Goal: Check status: Check status

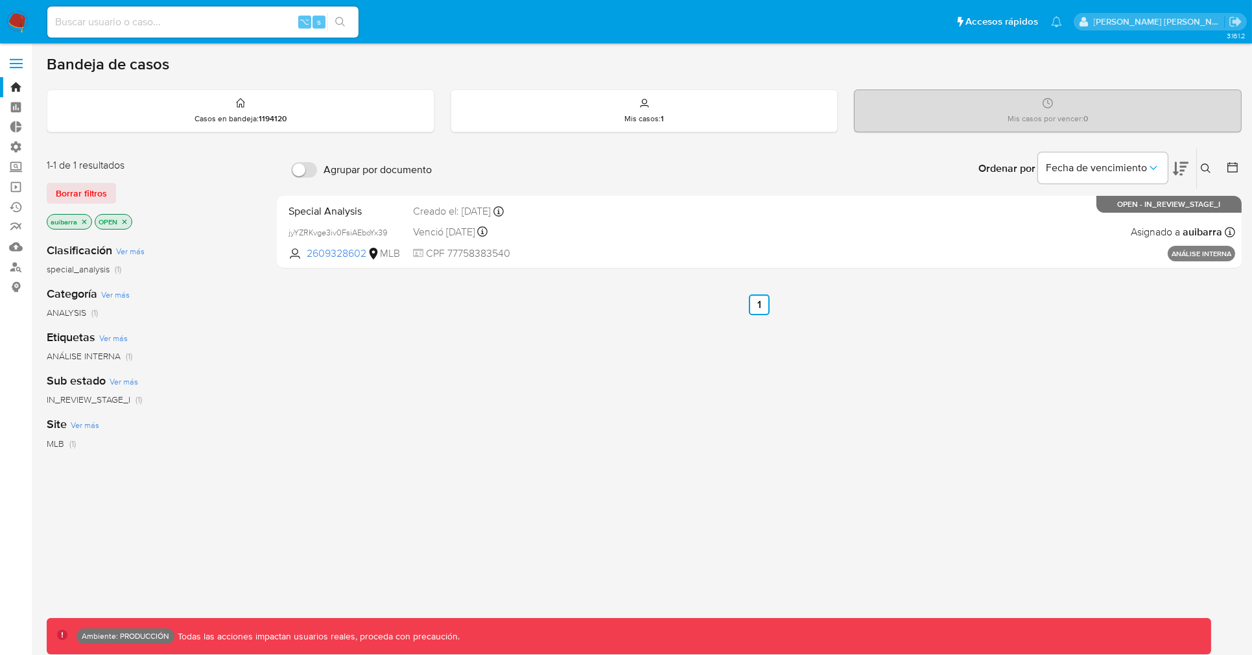
click at [145, 21] on input at bounding box center [202, 22] width 311 height 17
paste input "2352071450"
type input "2352071450"
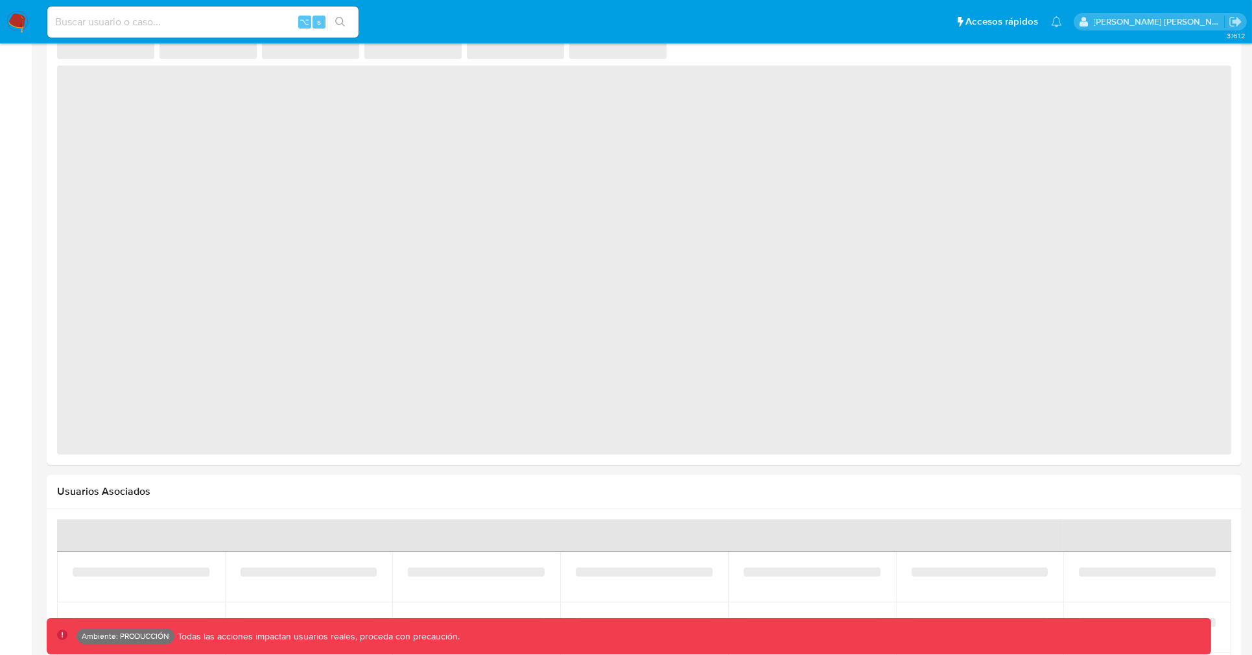
select select "10"
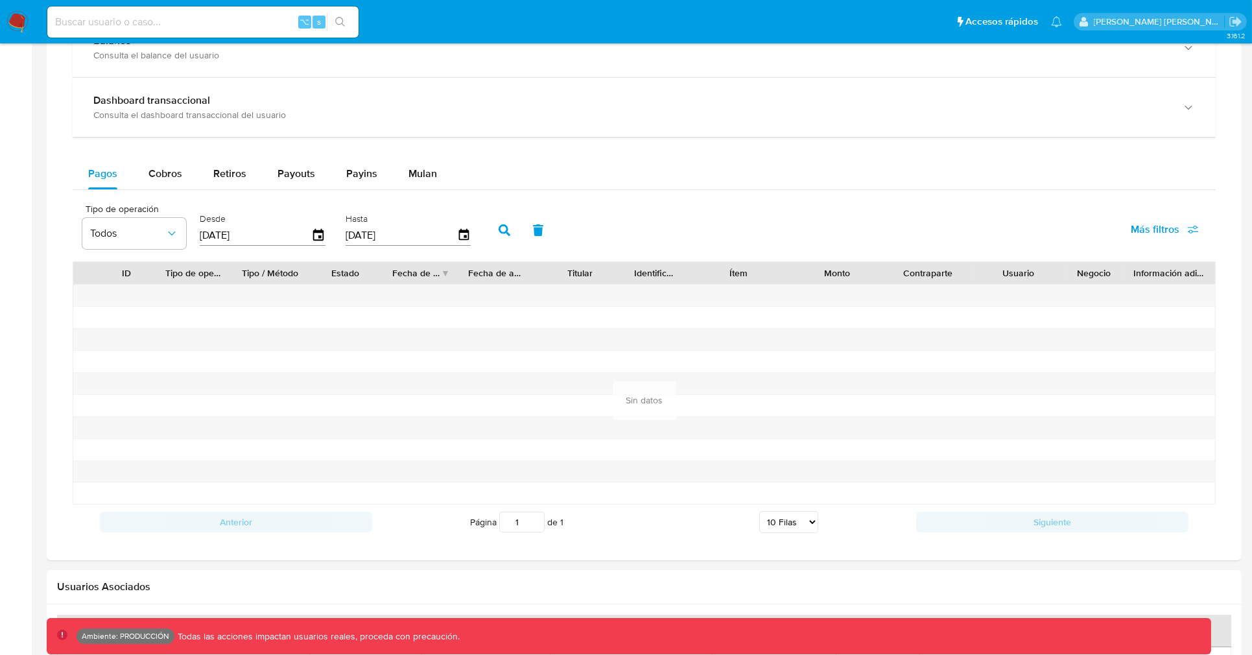
scroll to position [756, 0]
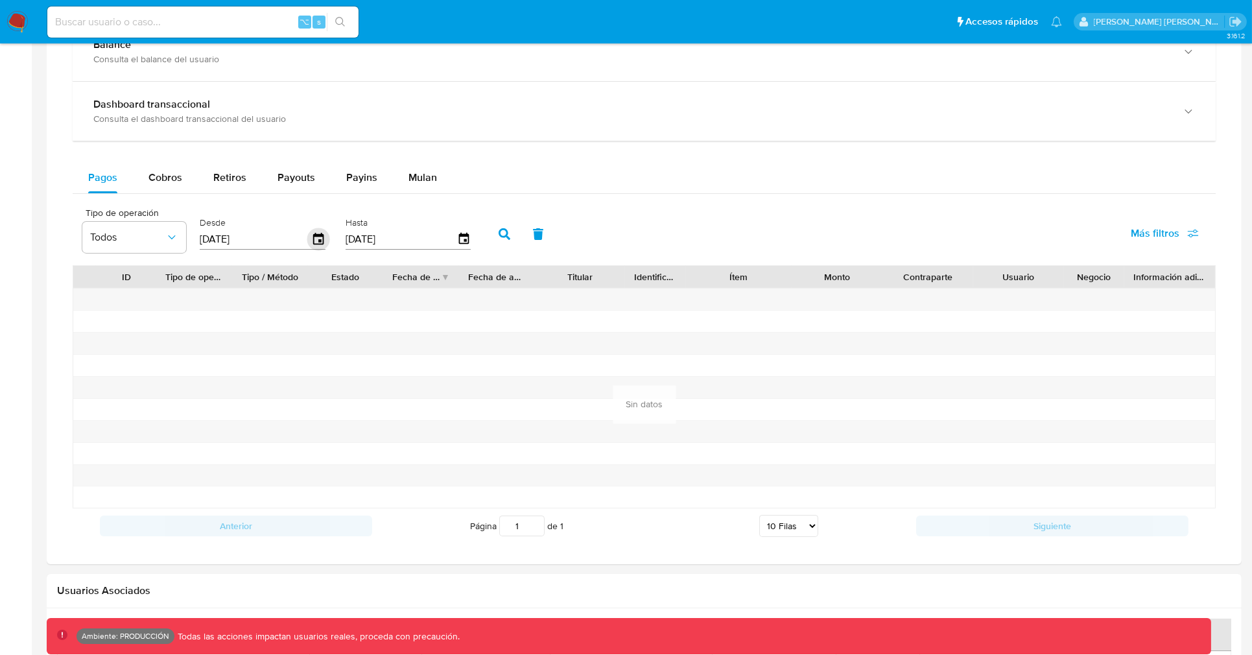
click at [317, 232] on icon "button" at bounding box center [318, 239] width 23 height 23
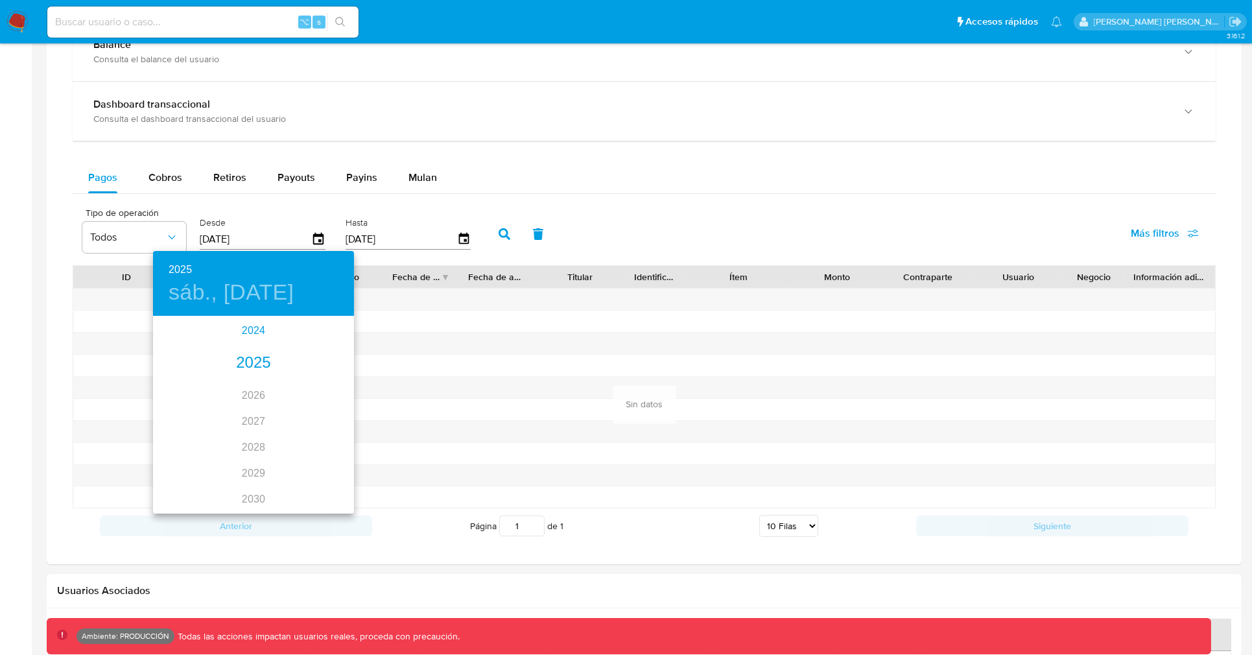
click at [239, 333] on div "2024" at bounding box center [253, 331] width 201 height 26
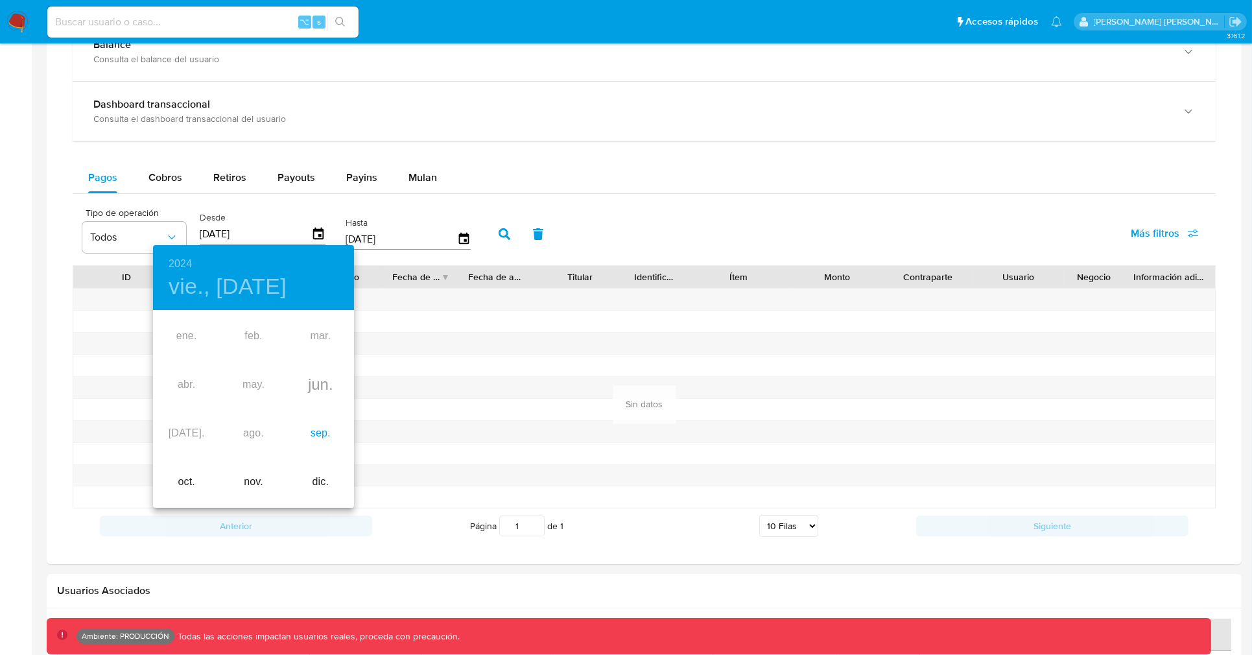
click at [307, 432] on div "sep." at bounding box center [320, 433] width 67 height 49
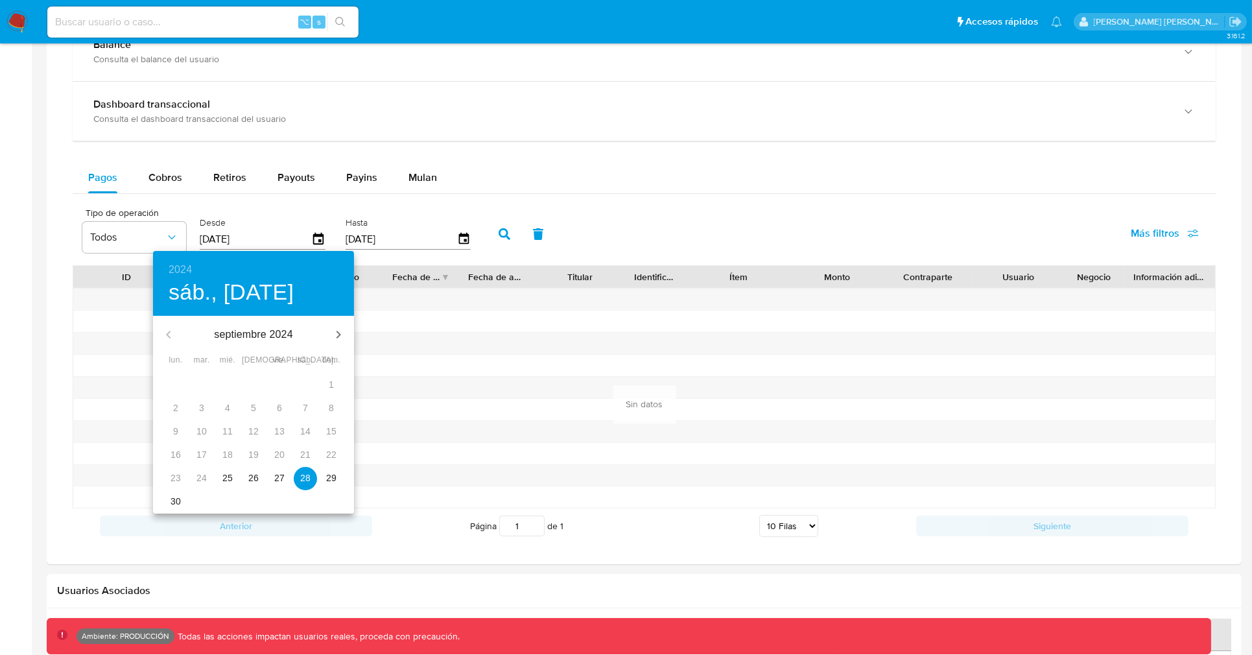
click at [230, 475] on p "25" at bounding box center [227, 477] width 10 height 13
type input "[DATE]"
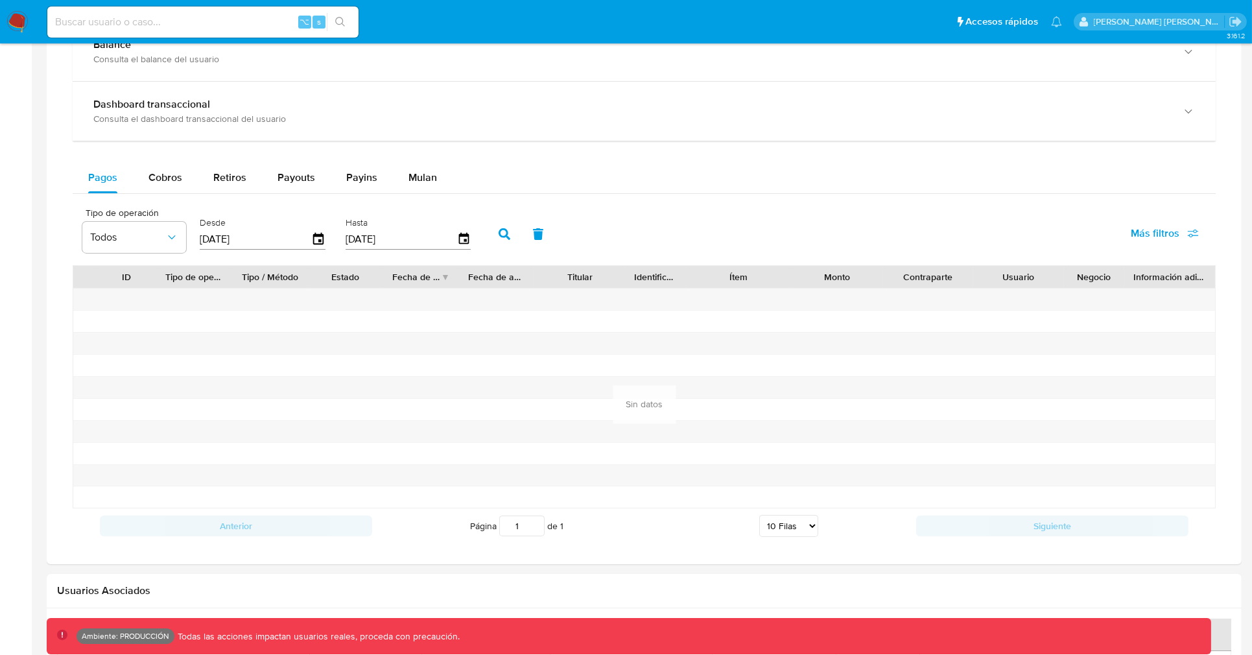
click at [488, 244] on button "button" at bounding box center [505, 233] width 34 height 31
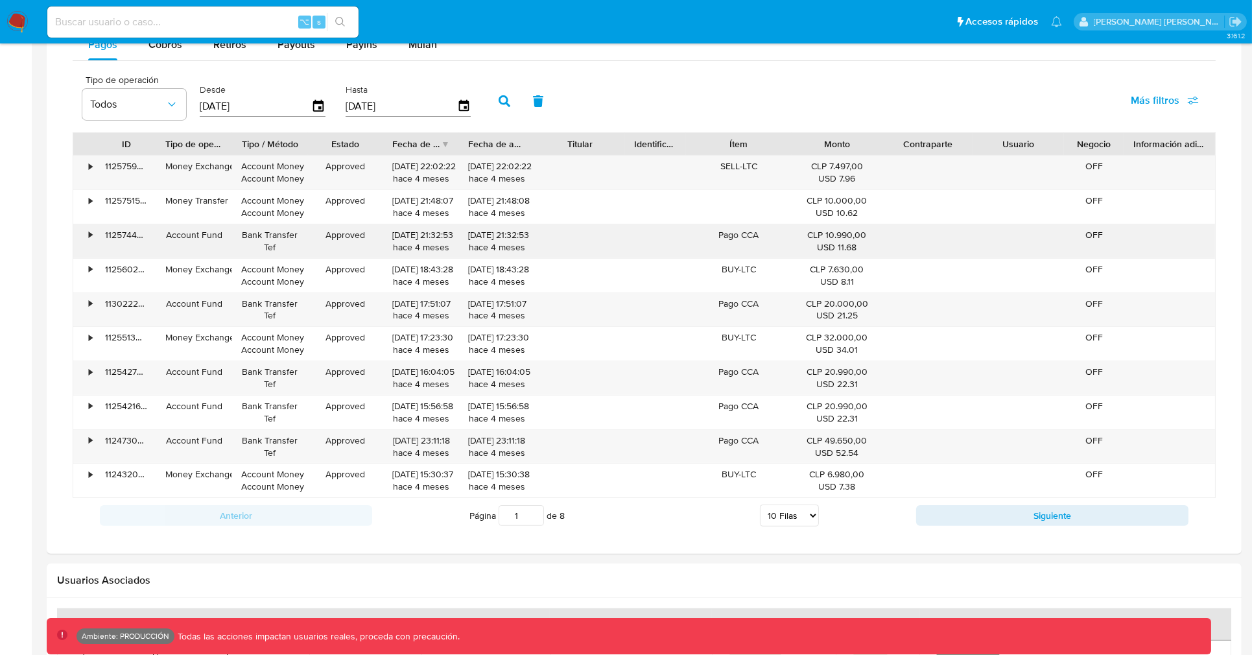
scroll to position [891, 0]
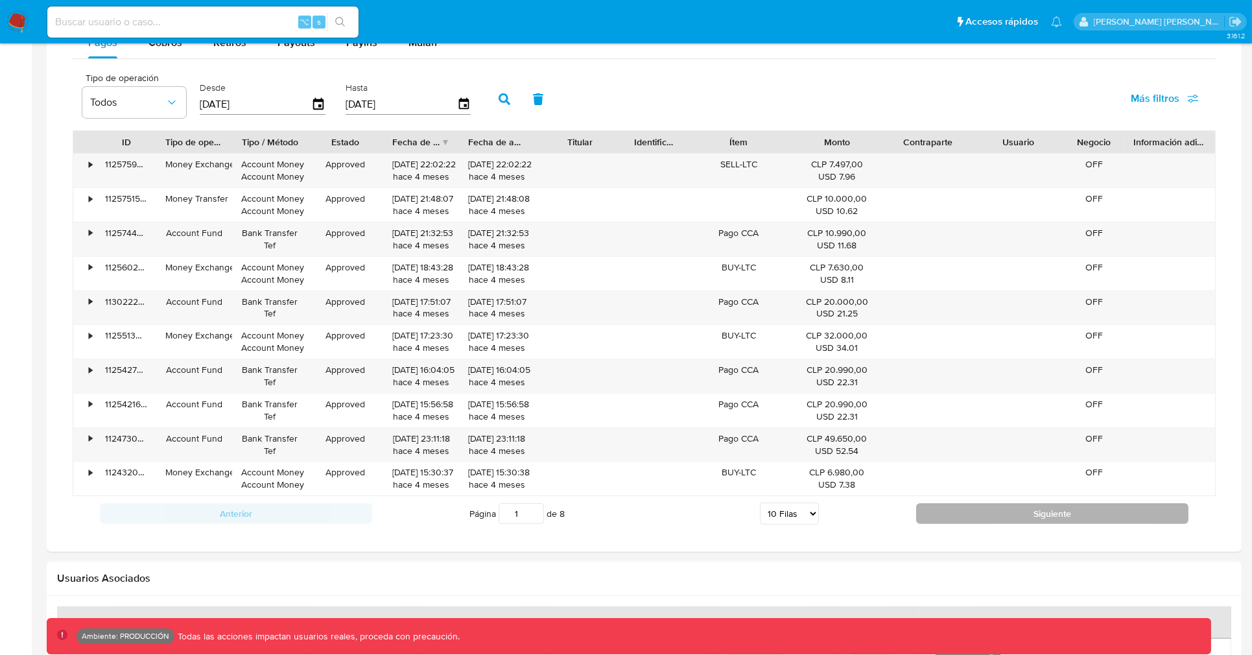
click at [926, 510] on button "Siguiente" at bounding box center [1052, 513] width 272 height 21
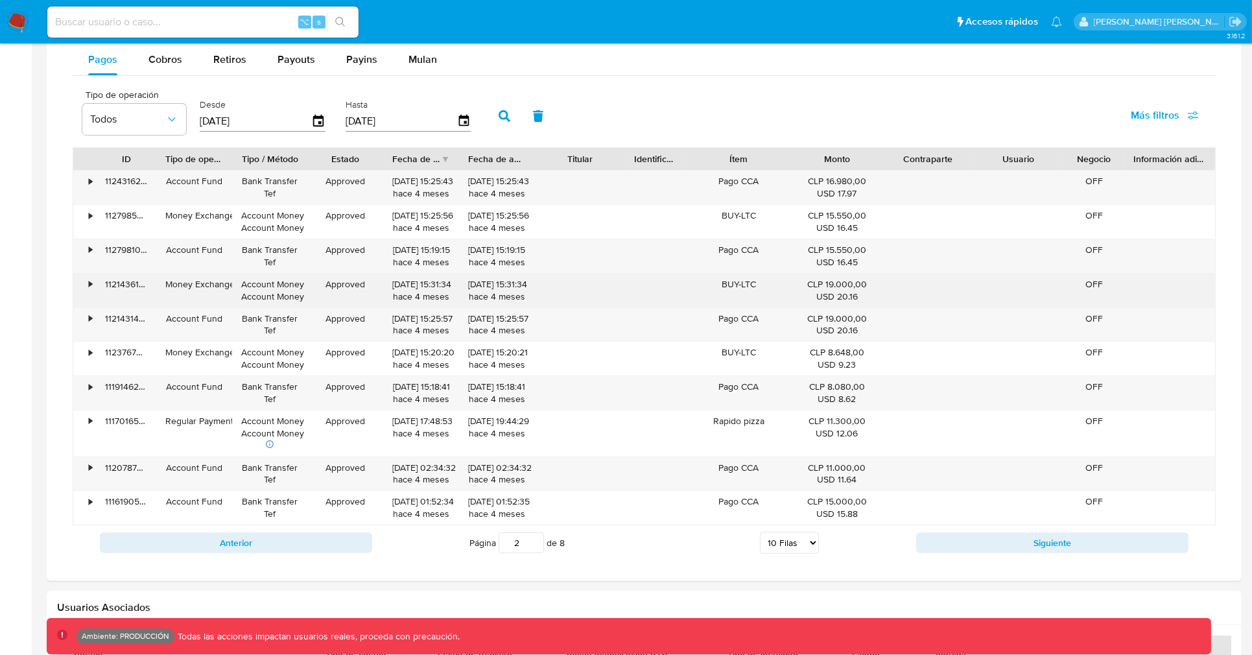
scroll to position [871, 0]
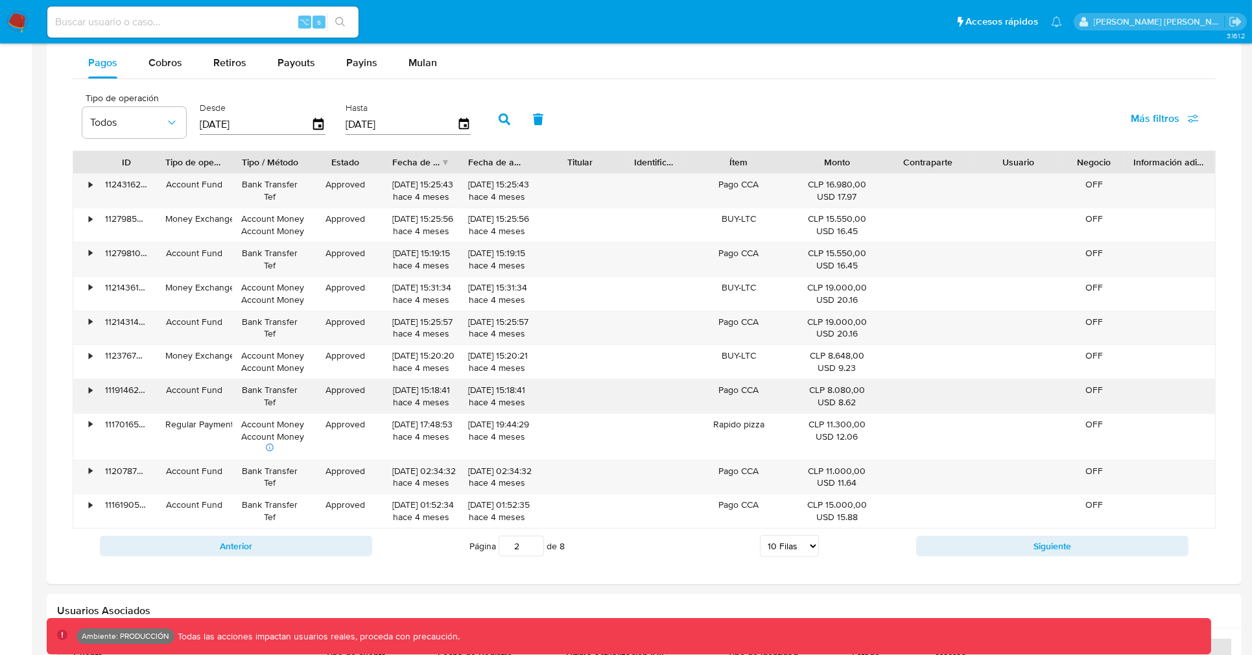
click at [89, 390] on div "•" at bounding box center [90, 390] width 3 height 12
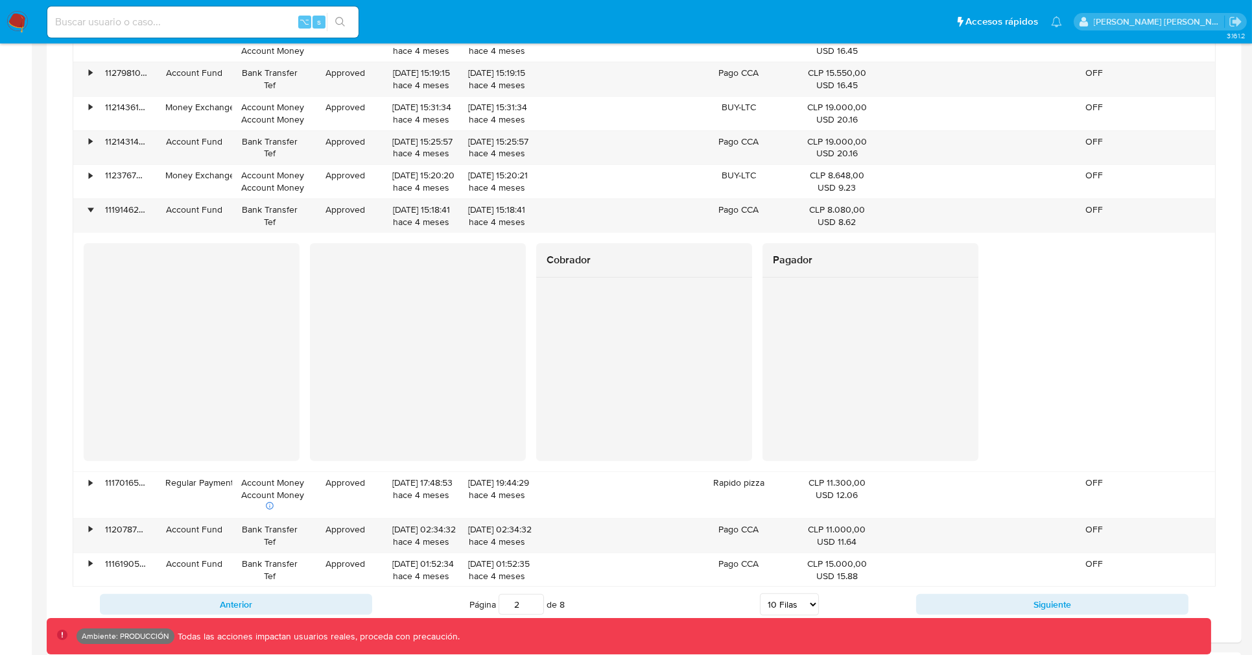
scroll to position [1057, 0]
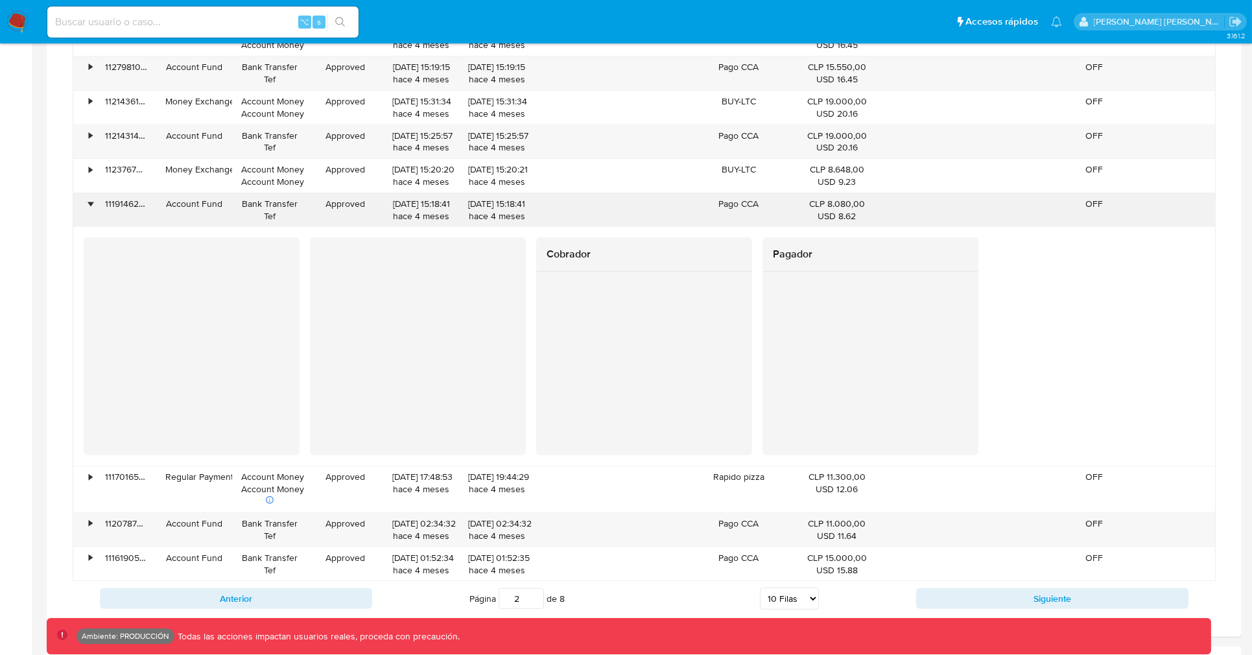
click at [93, 209] on div "•" at bounding box center [84, 210] width 23 height 34
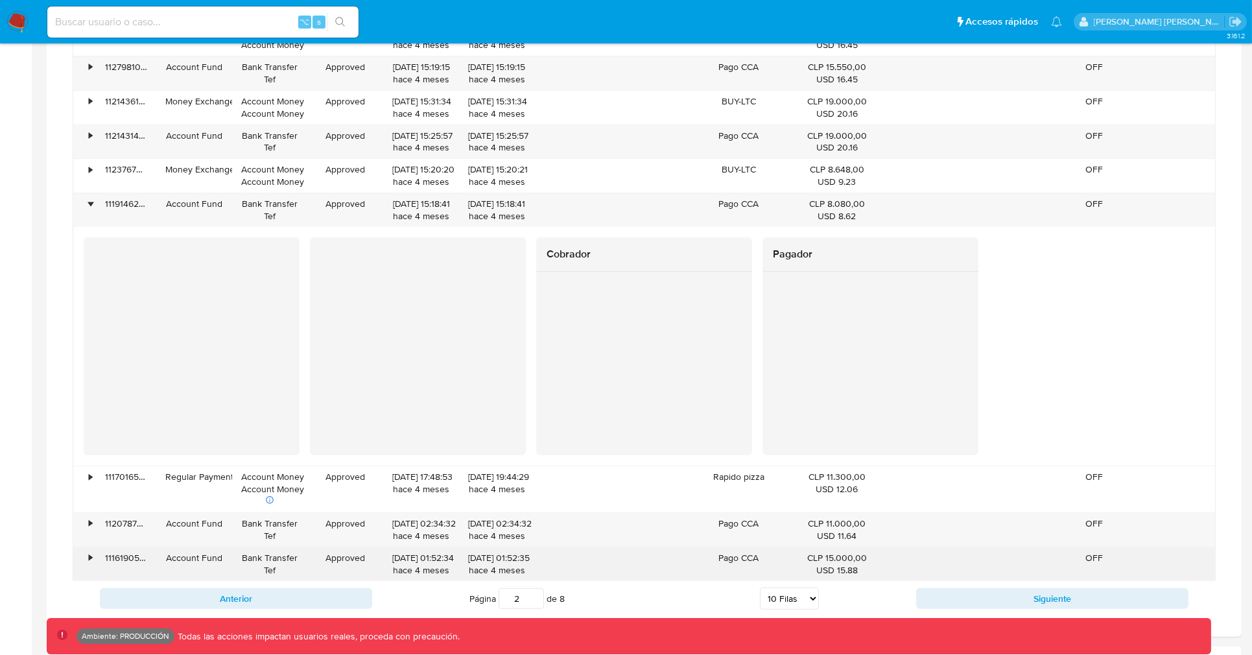
scroll to position [1046, 0]
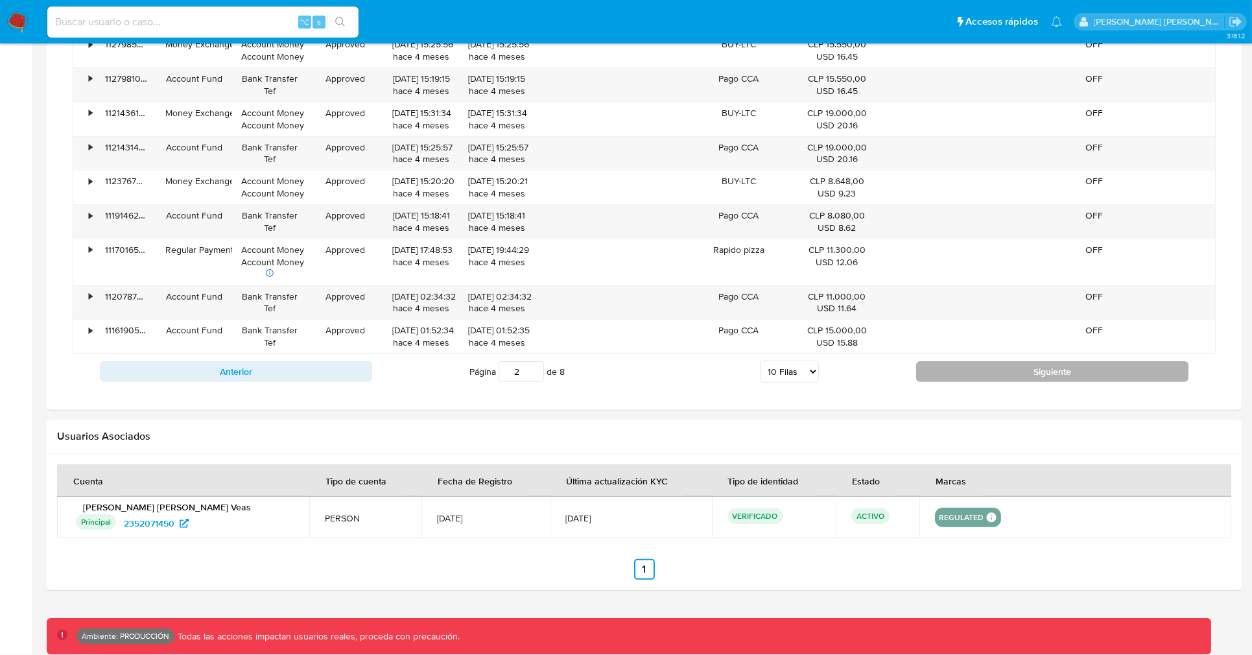
click at [974, 364] on button "Siguiente" at bounding box center [1052, 371] width 272 height 21
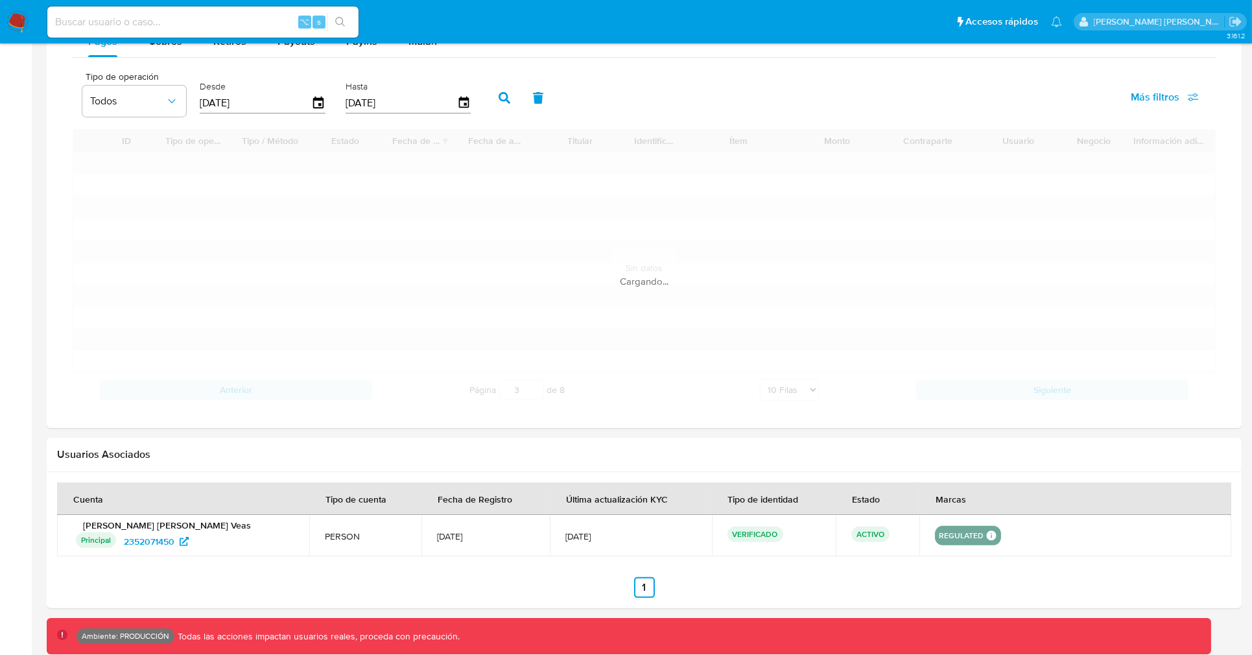
scroll to position [891, 0]
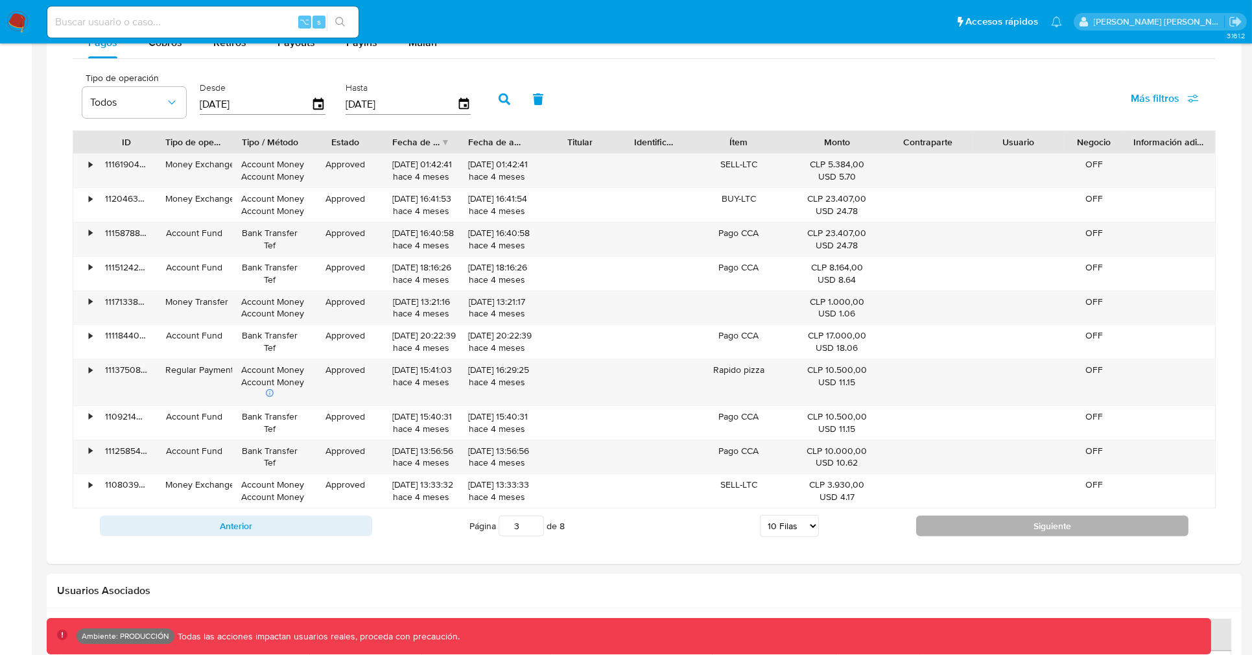
click at [980, 517] on div "Siguiente" at bounding box center [1052, 525] width 272 height 21
click at [976, 523] on button "Siguiente" at bounding box center [1052, 525] width 272 height 21
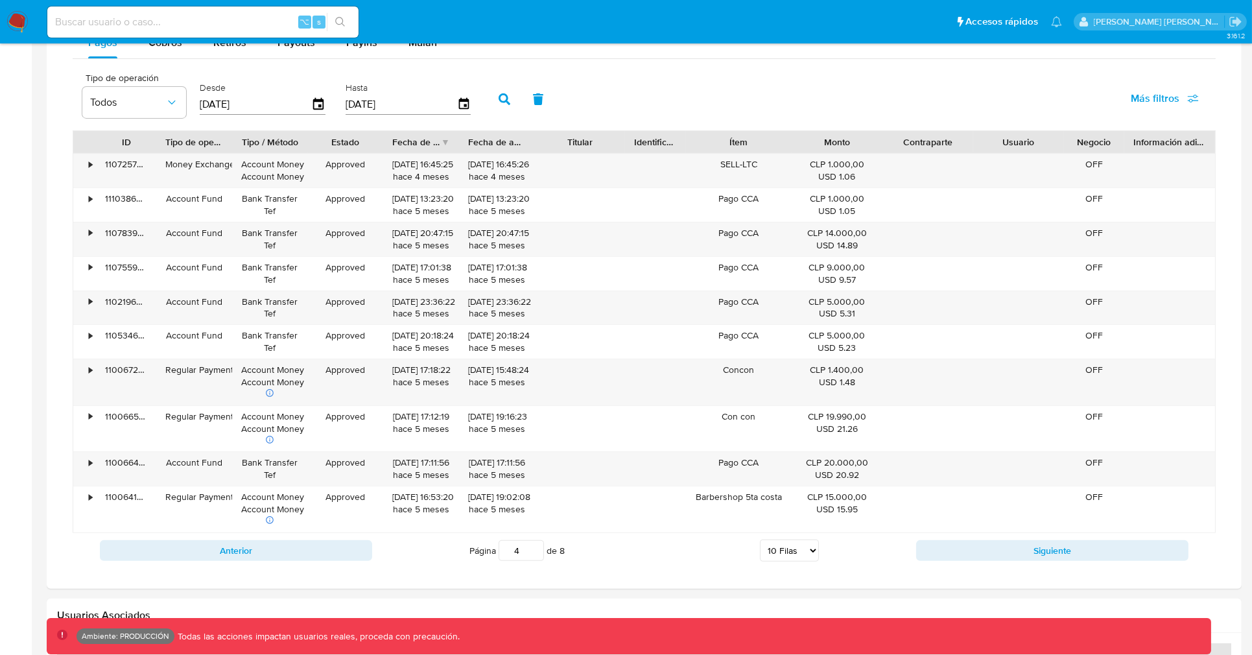
click at [1026, 541] on div "Anterior Página 4 de 8 5 Filas 10 Filas 20 Filas 25 Filas 50 Filas 100 Filas Si…" at bounding box center [644, 550] width 1143 height 35
click at [1026, 542] on button "Siguiente" at bounding box center [1052, 550] width 272 height 21
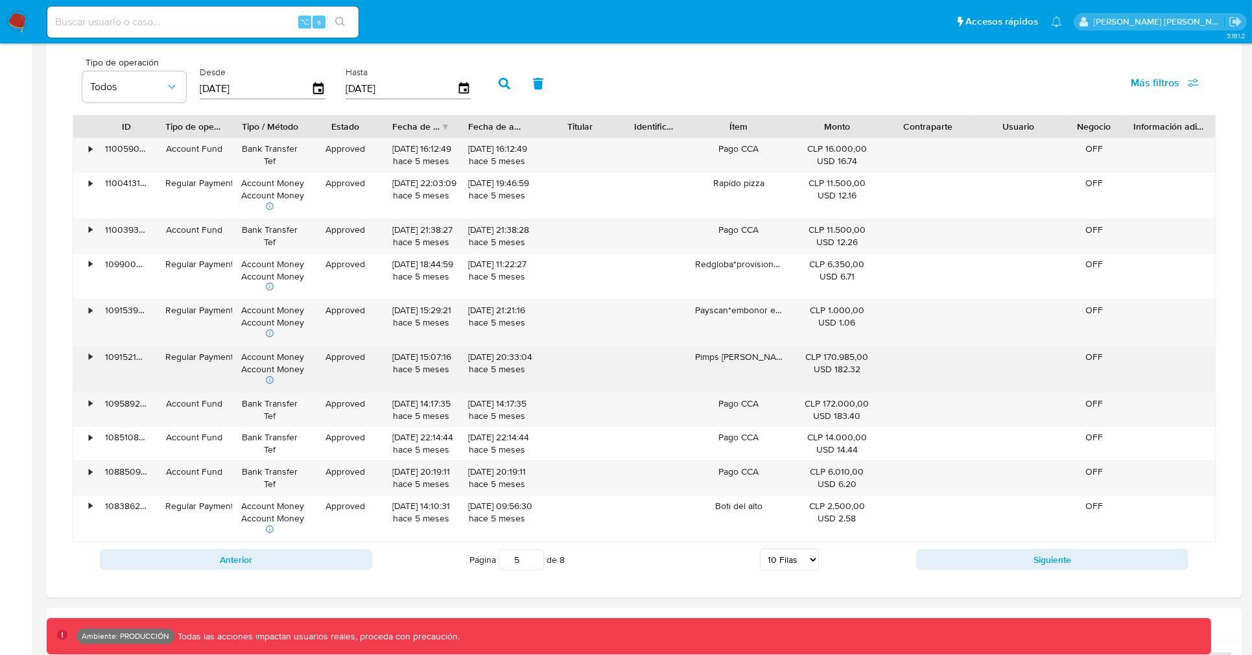
scroll to position [909, 0]
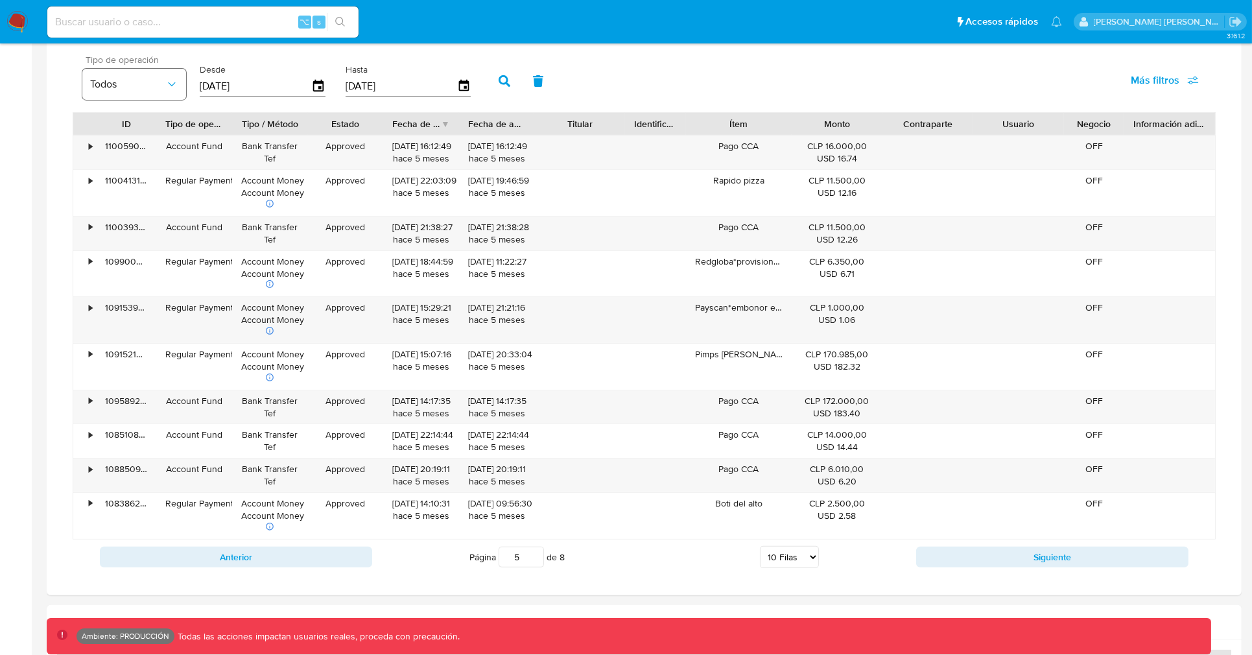
click at [150, 70] on button "Todos" at bounding box center [134, 84] width 104 height 31
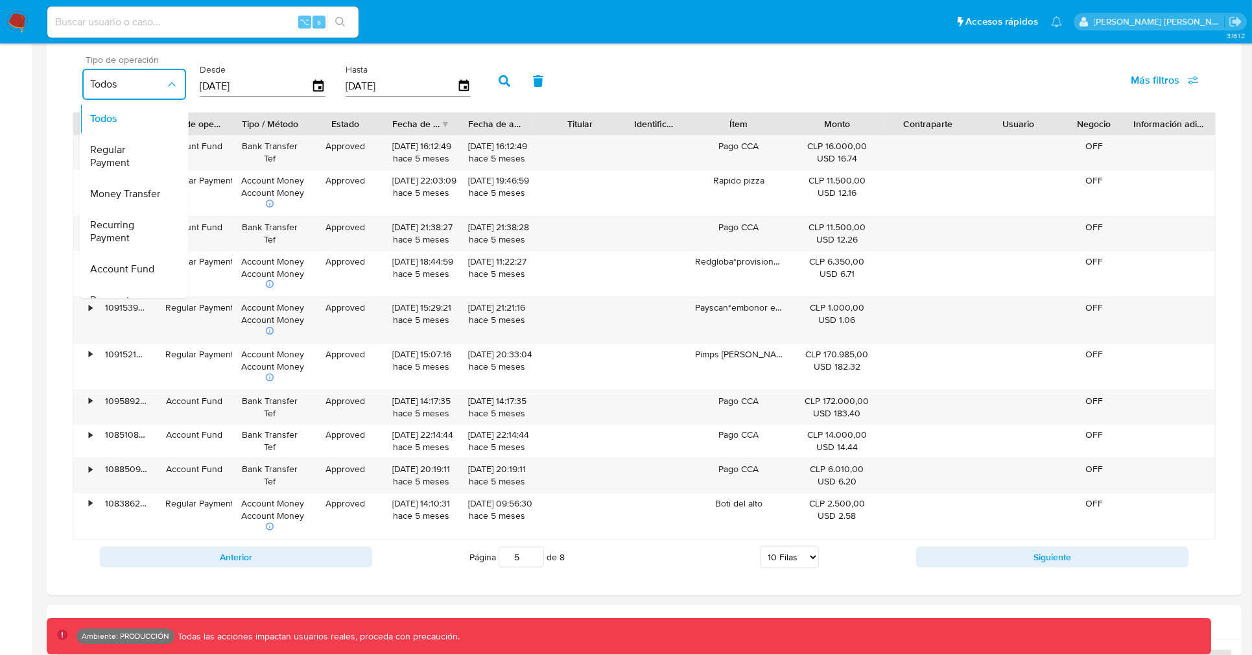
scroll to position [0, 0]
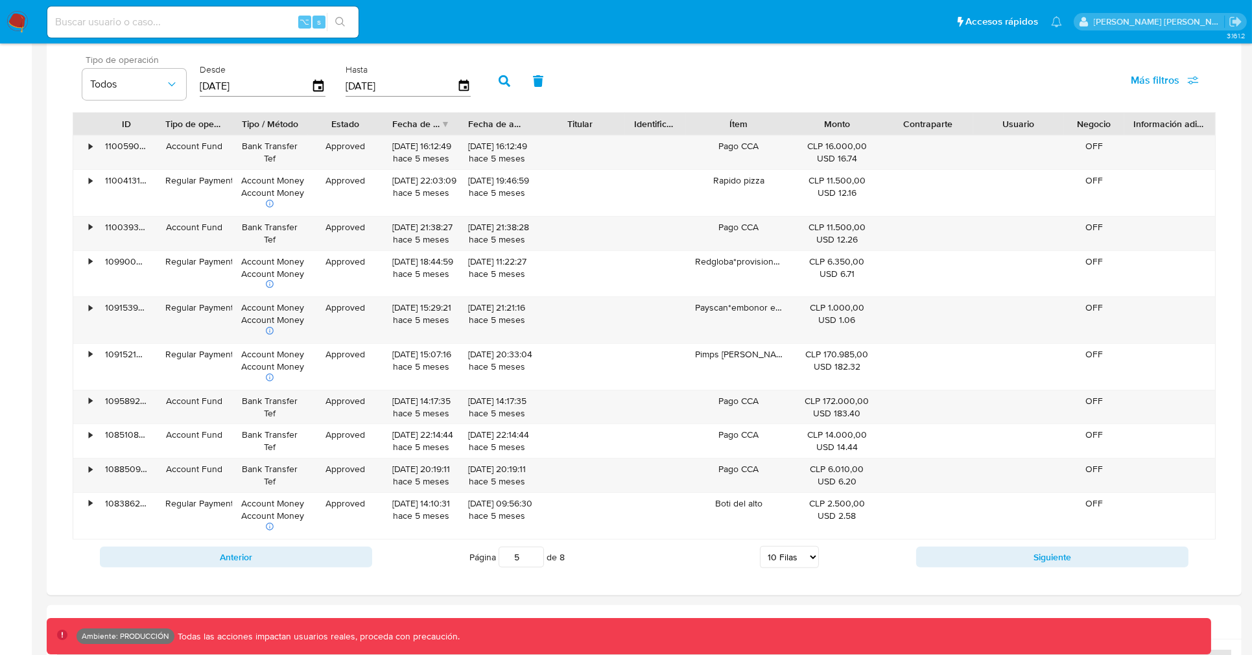
click at [900, 565] on div "Página 5 de 8 5 [PERSON_NAME] 10 [PERSON_NAME] 20 [PERSON_NAME] 25 [PERSON_NAME…" at bounding box center [644, 557] width 545 height 26
click at [933, 563] on button "Siguiente" at bounding box center [1052, 557] width 272 height 21
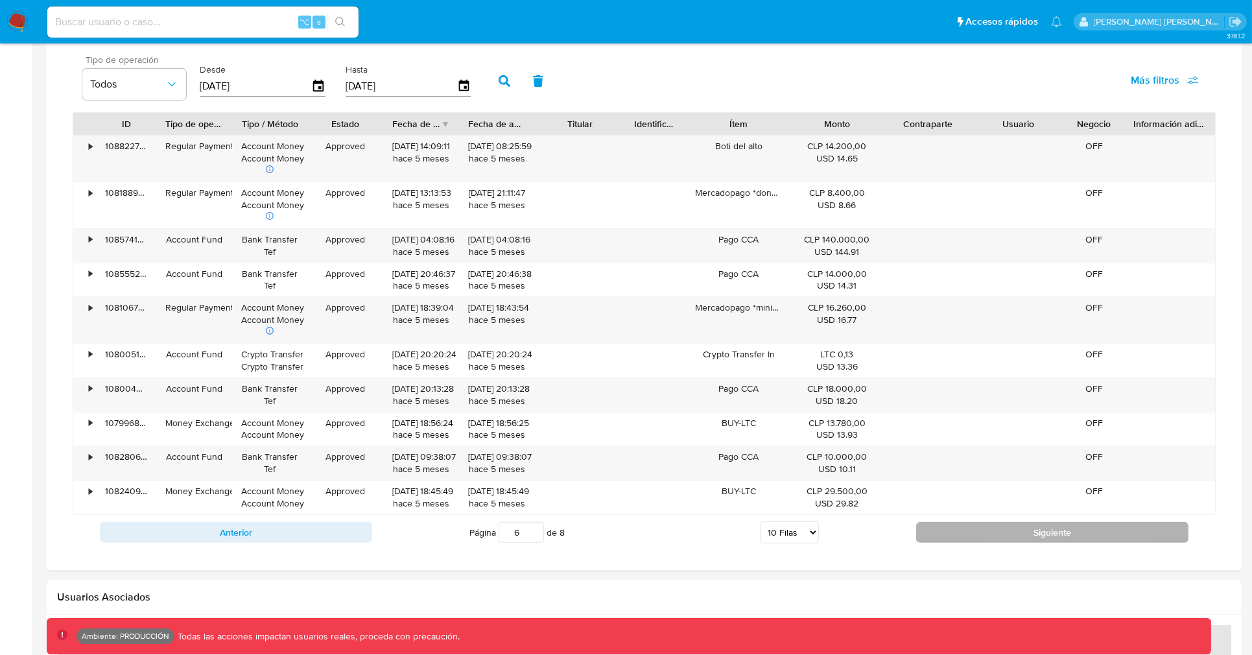
click at [993, 534] on button "Siguiente" at bounding box center [1052, 532] width 272 height 21
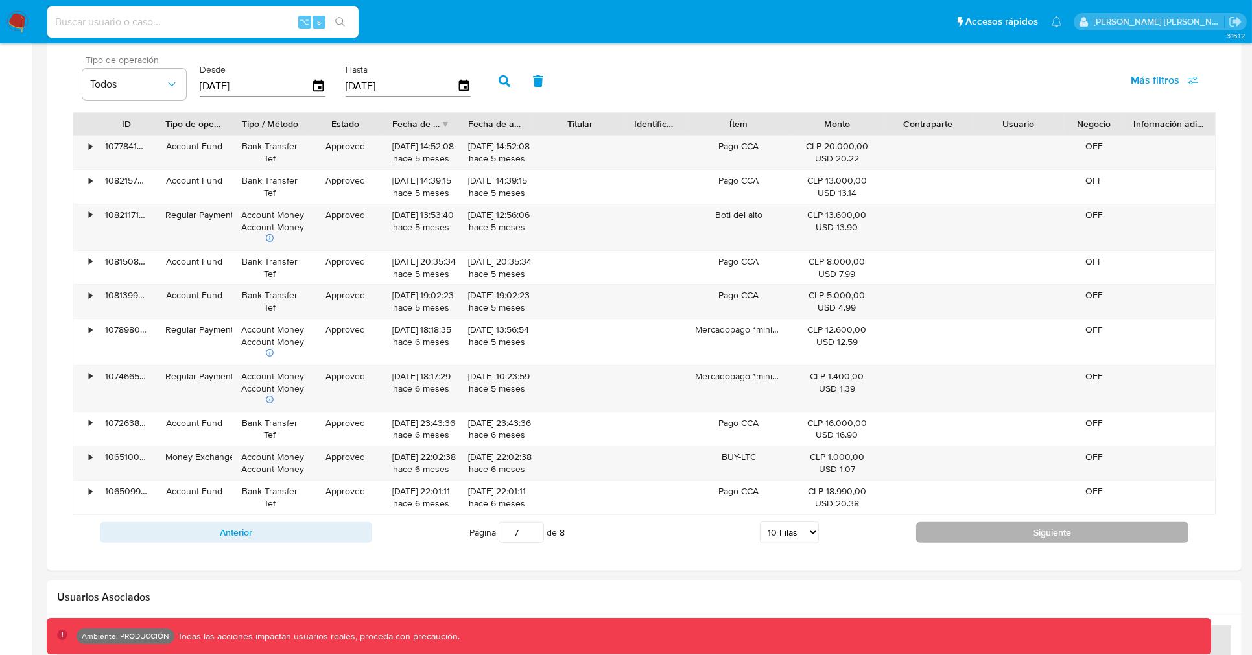
click at [939, 536] on button "Siguiente" at bounding box center [1052, 532] width 272 height 21
type input "8"
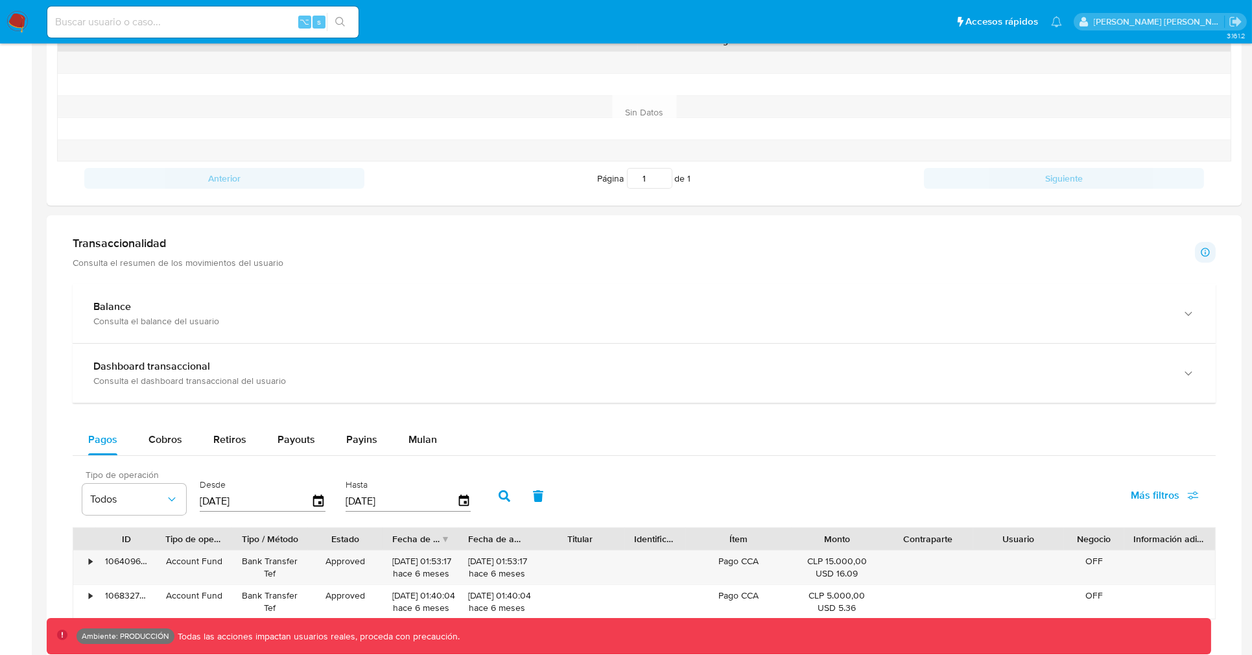
scroll to position [475, 0]
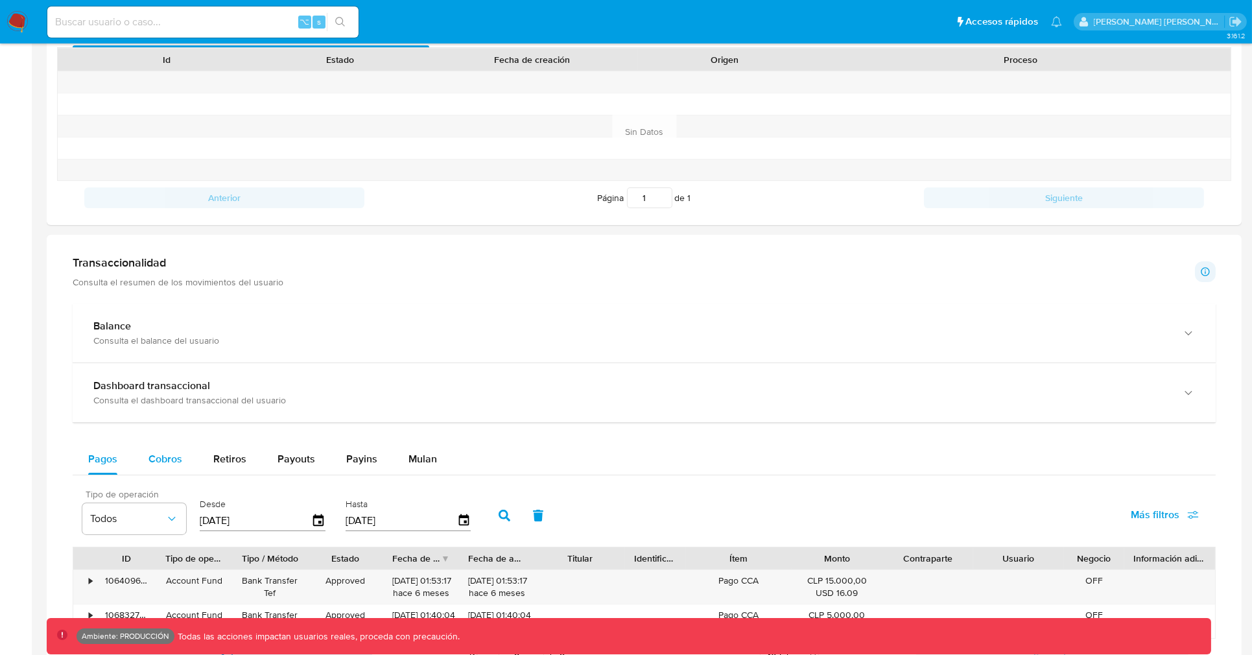
click at [168, 453] on span "Cobros" at bounding box center [165, 458] width 34 height 15
select select "10"
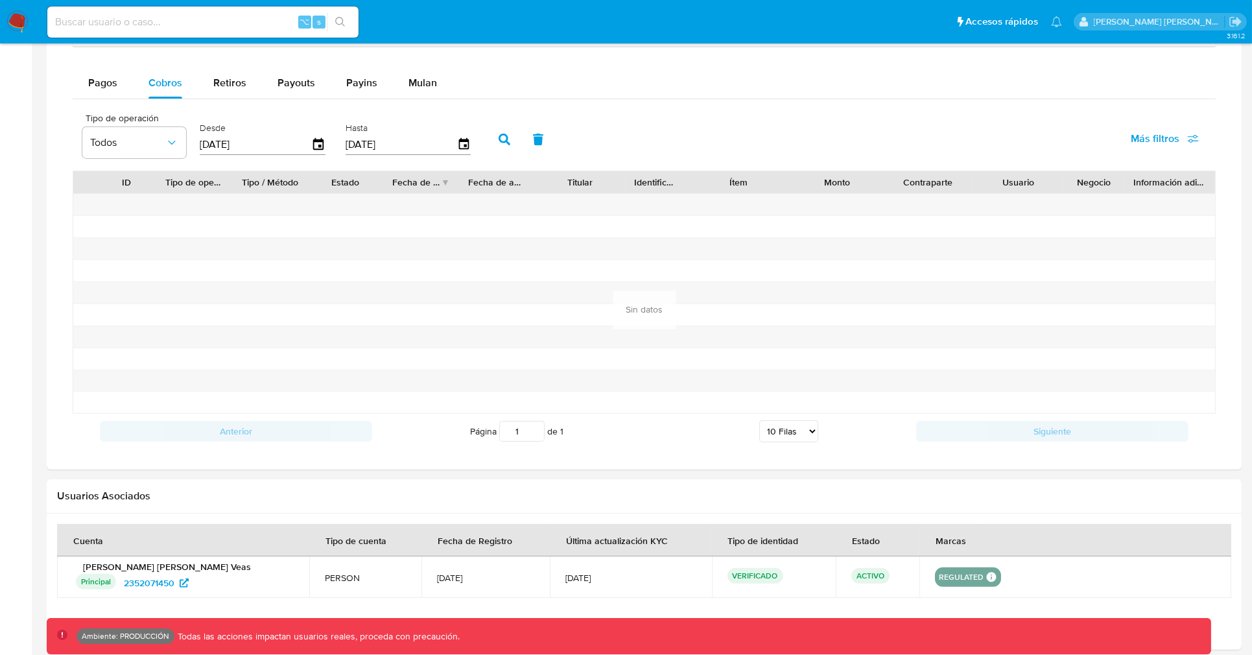
scroll to position [853, 0]
click at [313, 140] on icon "button" at bounding box center [318, 142] width 10 height 12
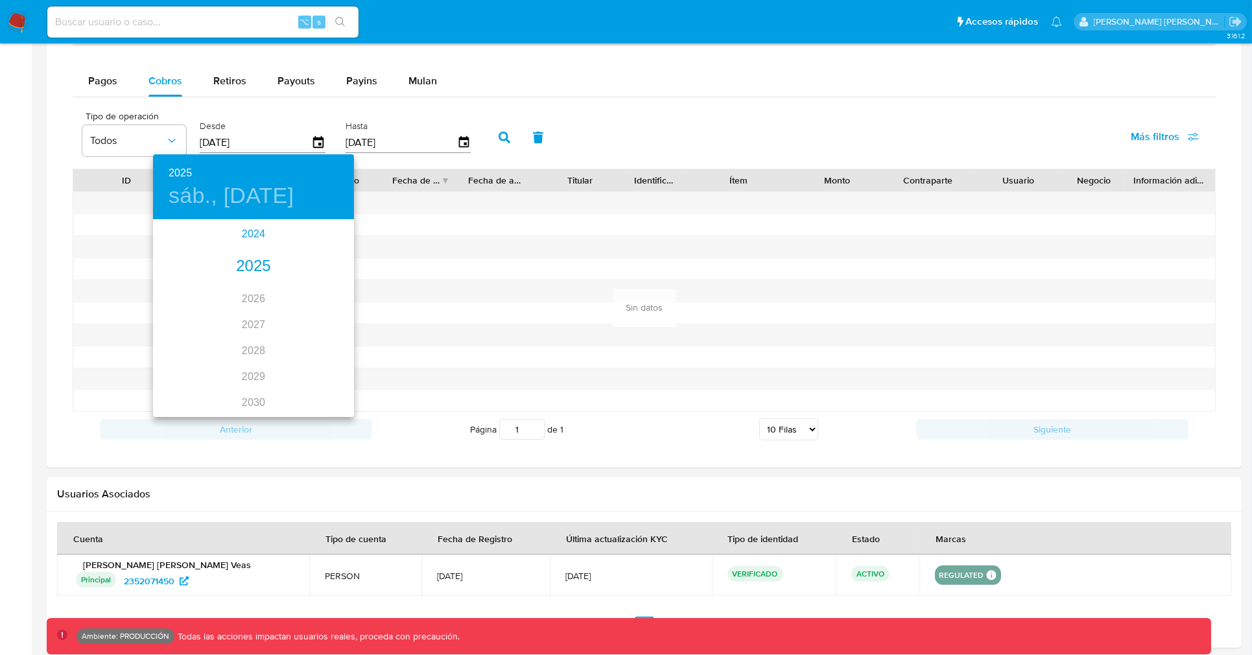
click at [270, 244] on div "2024" at bounding box center [253, 234] width 201 height 26
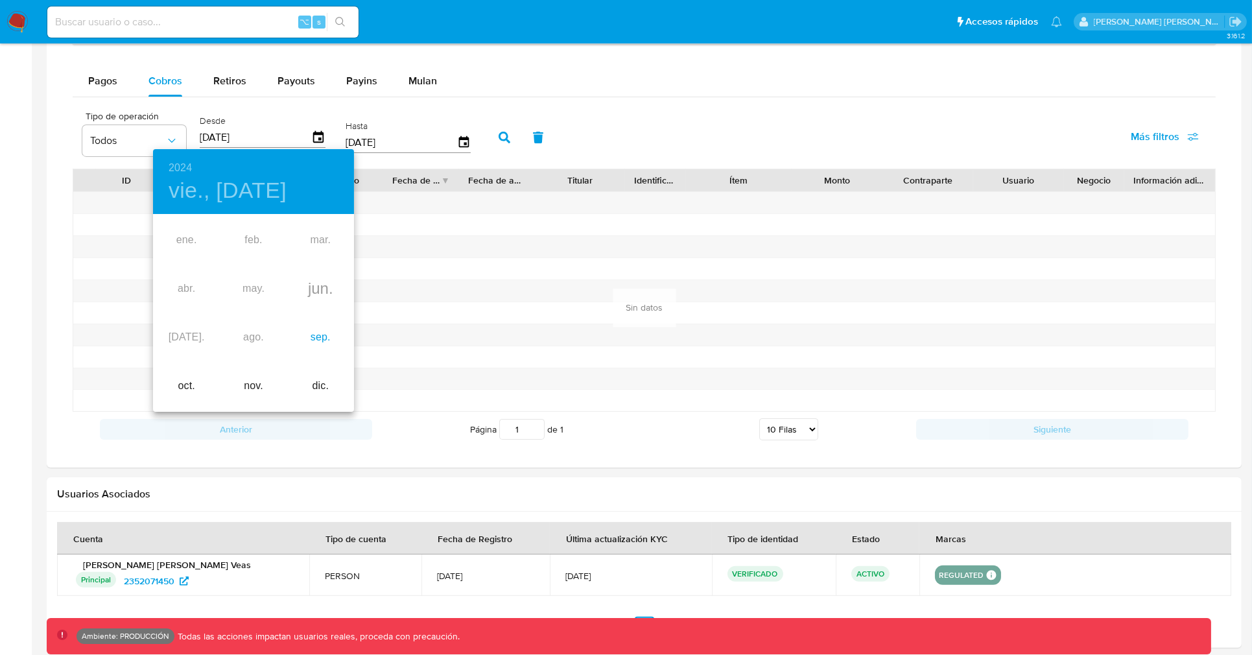
click at [328, 351] on div "sep." at bounding box center [320, 337] width 67 height 49
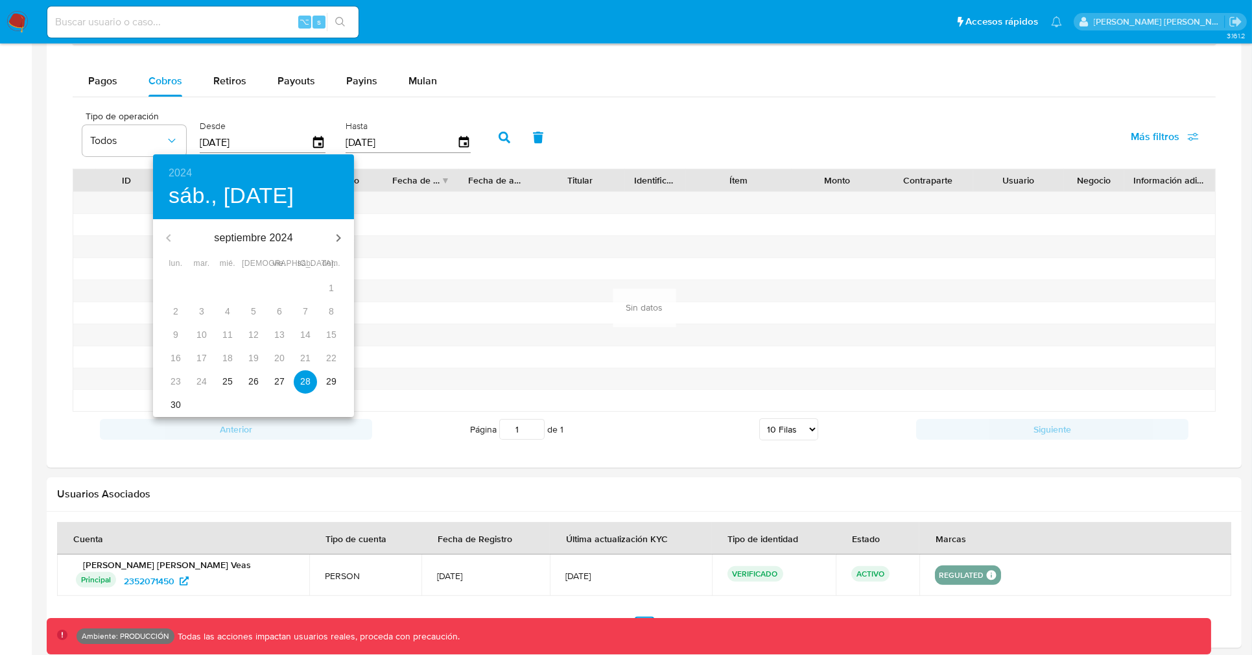
click at [219, 376] on span "25" at bounding box center [227, 381] width 23 height 13
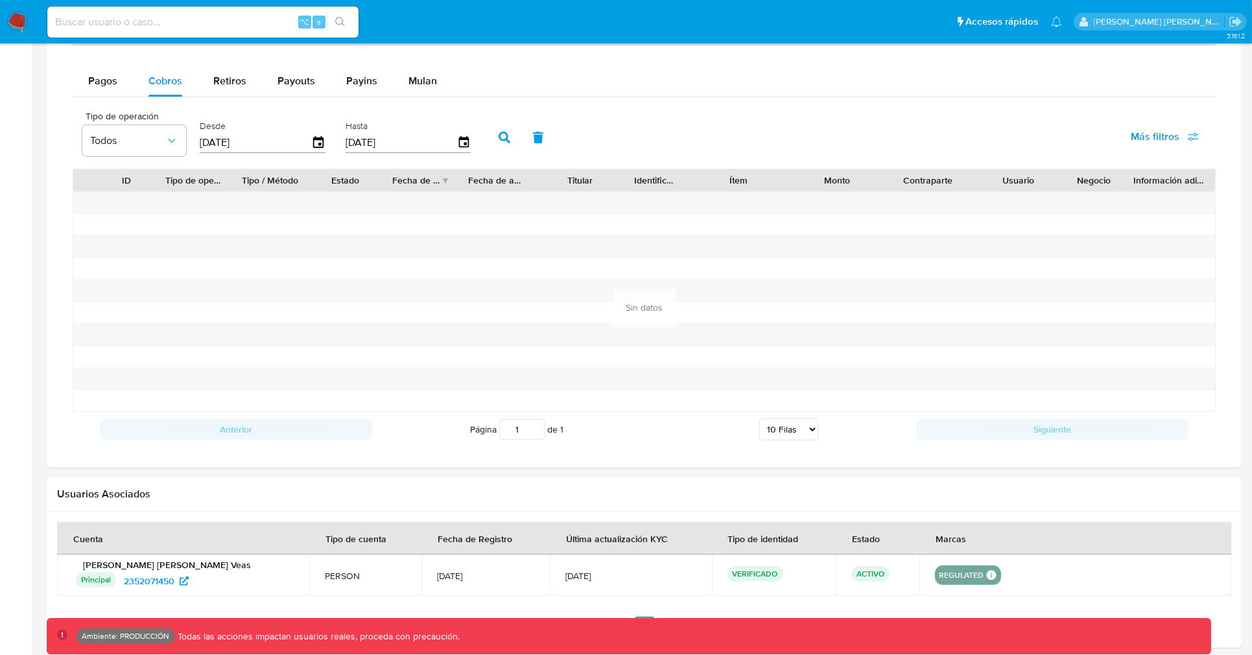
click at [529, 150] on button "button" at bounding box center [538, 137] width 34 height 31
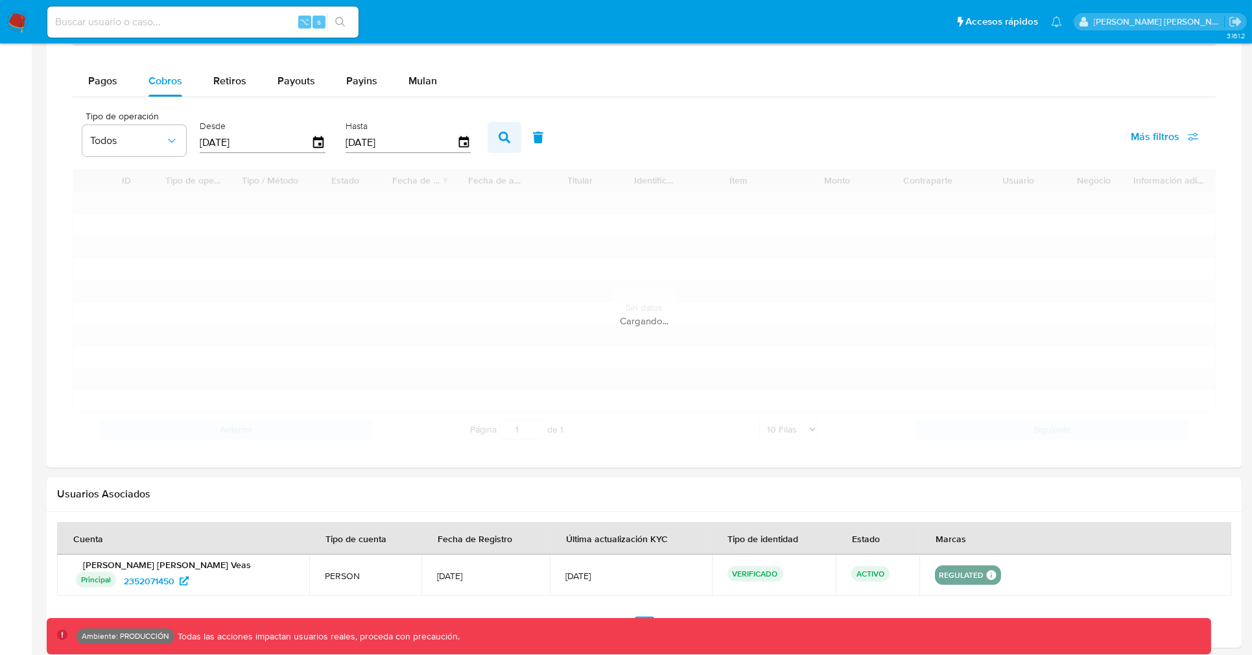
click at [505, 145] on button "button" at bounding box center [505, 137] width 34 height 31
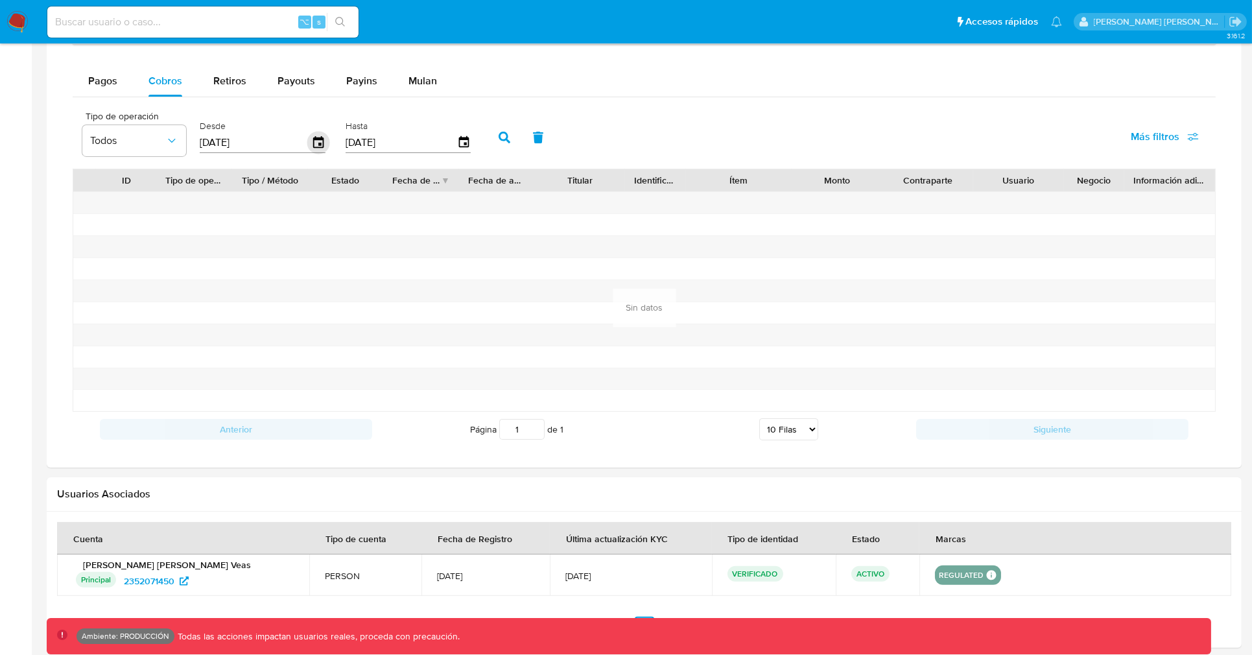
click at [318, 145] on icon "button" at bounding box center [318, 142] width 10 height 12
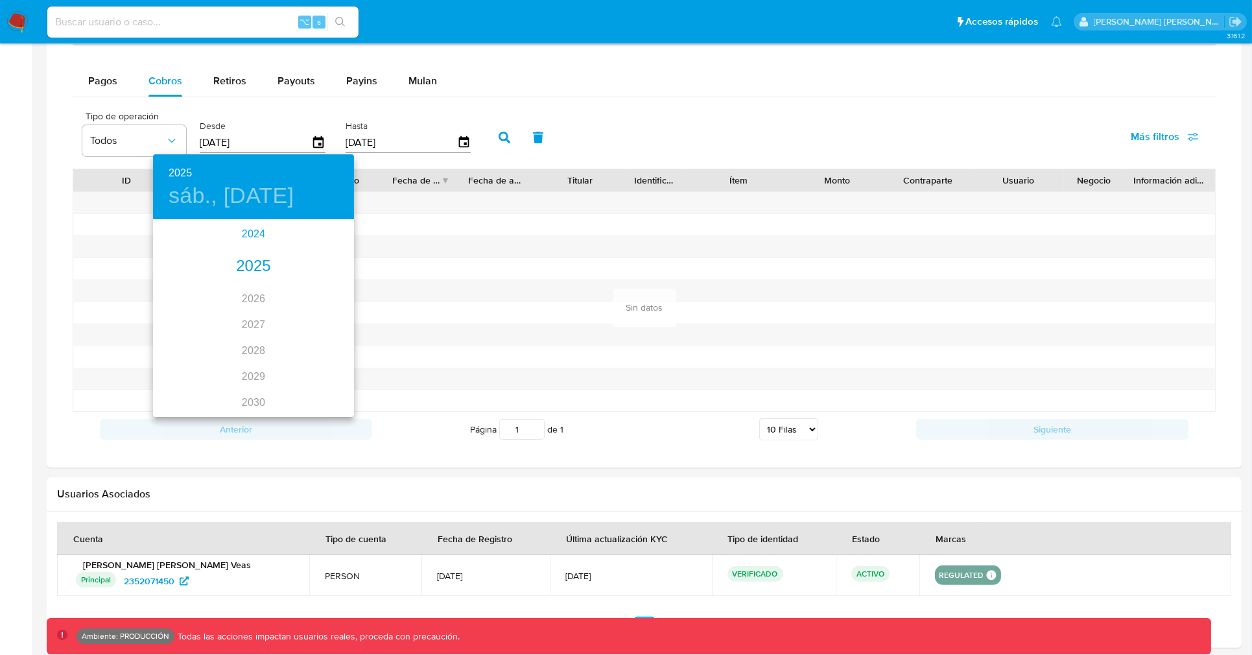
click at [259, 234] on div "2024" at bounding box center [253, 234] width 201 height 26
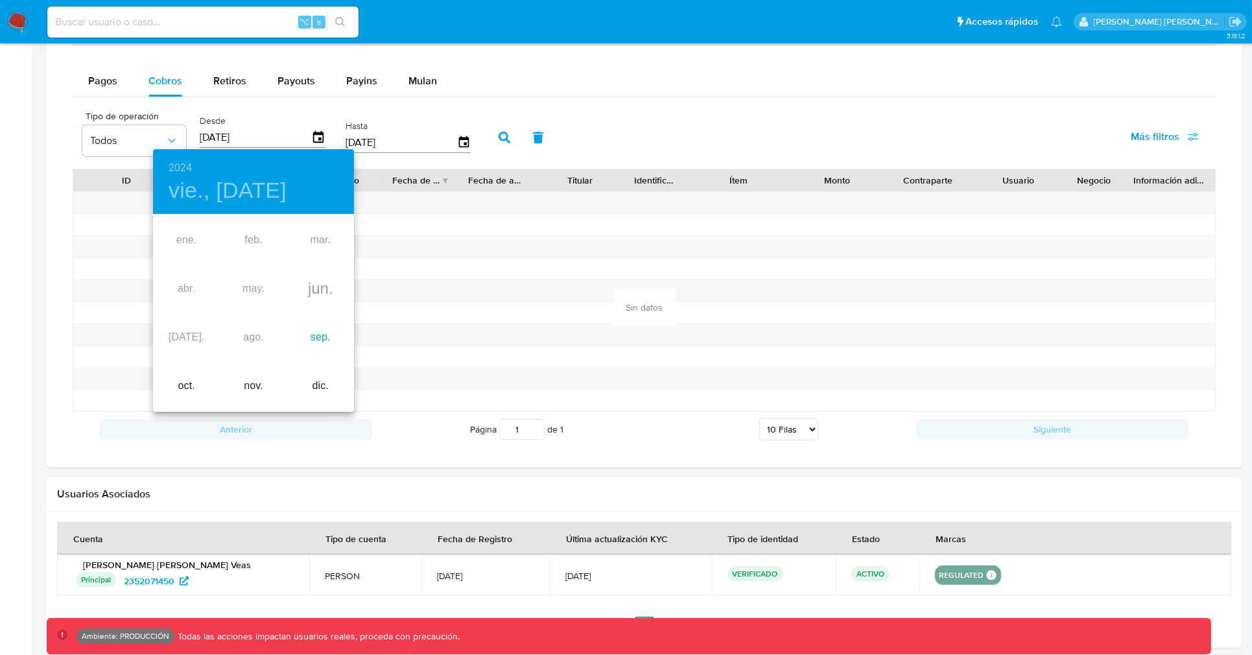
click at [311, 326] on div "sep." at bounding box center [320, 337] width 67 height 49
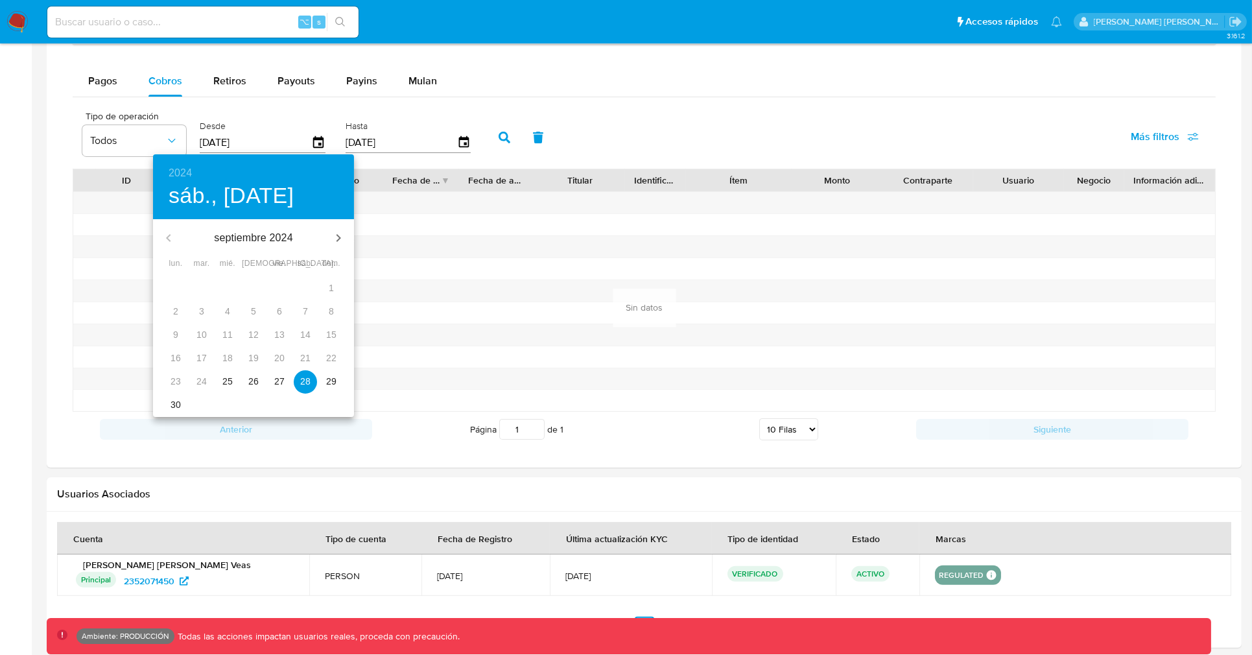
drag, startPoint x: 231, startPoint y: 379, endPoint x: 237, endPoint y: 375, distance: 6.9
click at [231, 379] on p "25" at bounding box center [227, 381] width 10 height 13
type input "[DATE]"
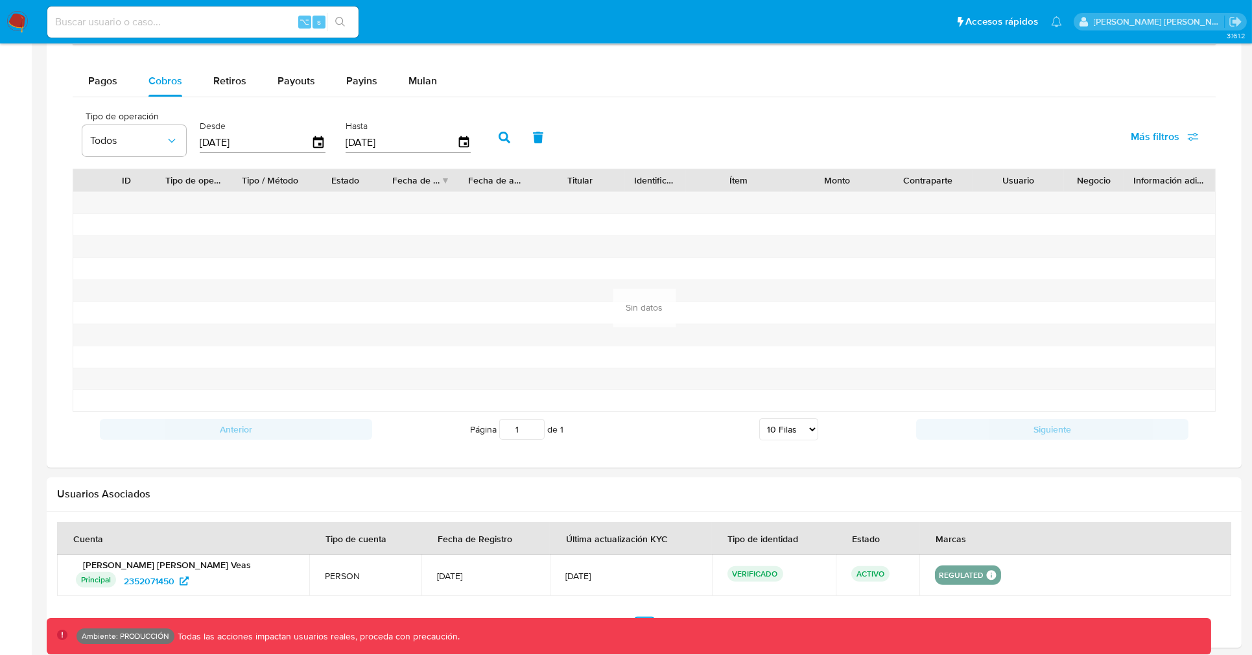
click at [488, 143] on button "button" at bounding box center [505, 137] width 34 height 31
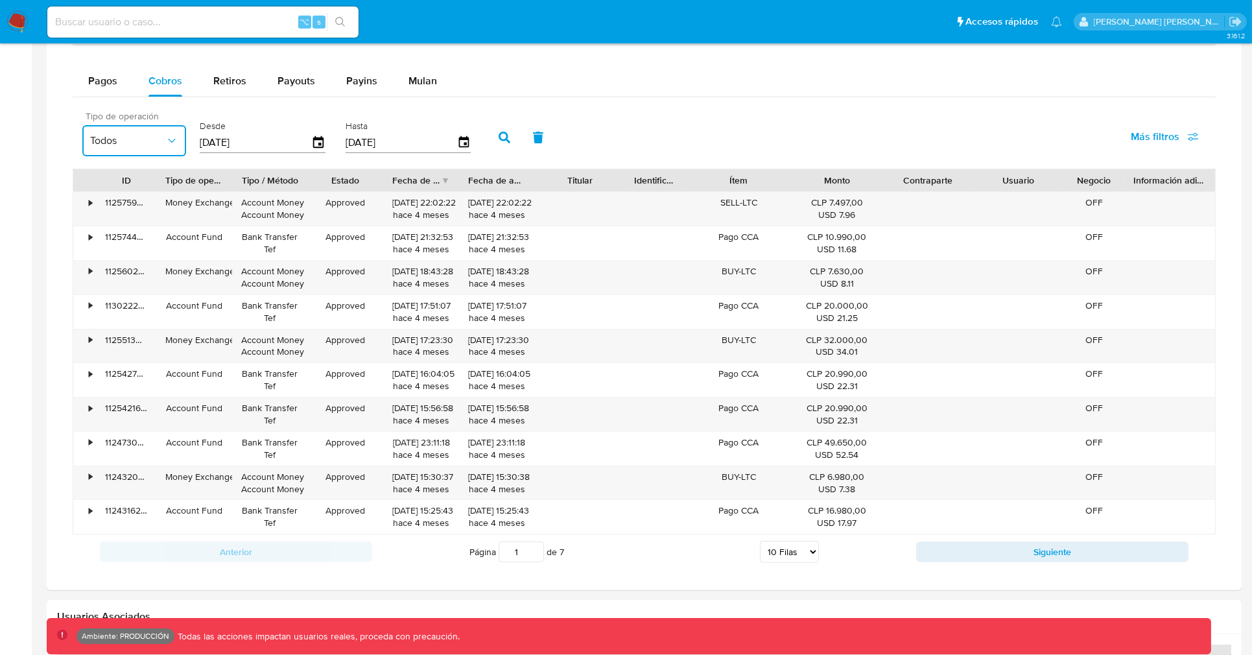
click at [113, 149] on button "Todos" at bounding box center [134, 140] width 104 height 31
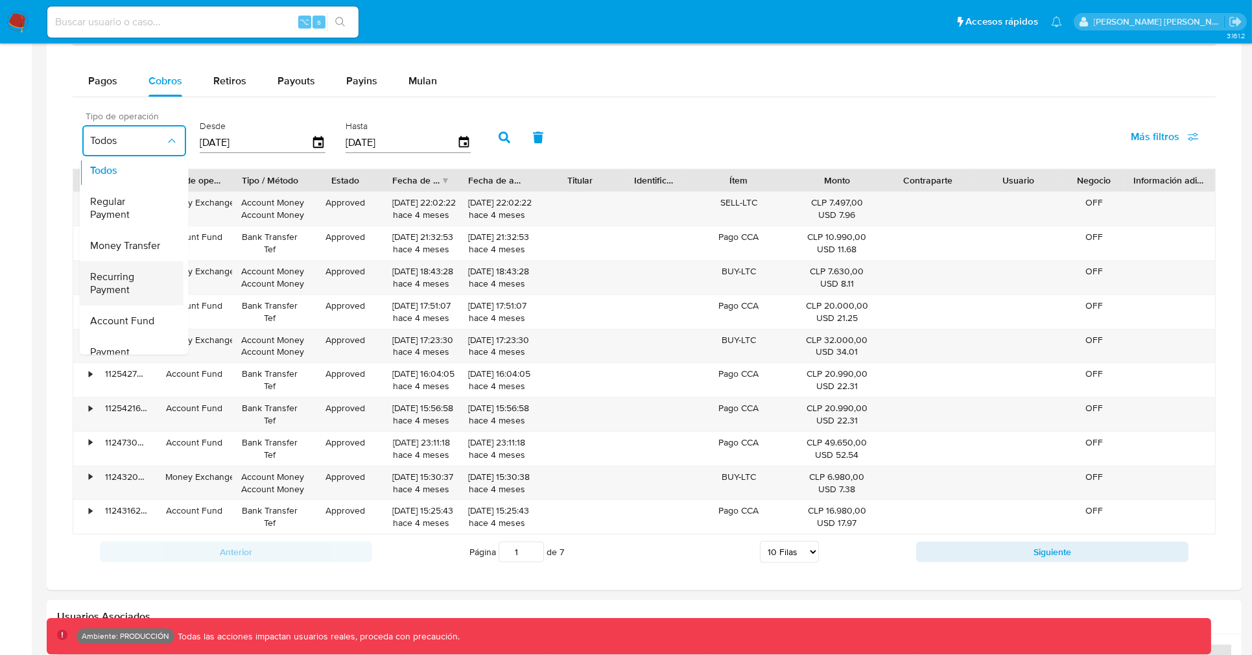
scroll to position [0, 0]
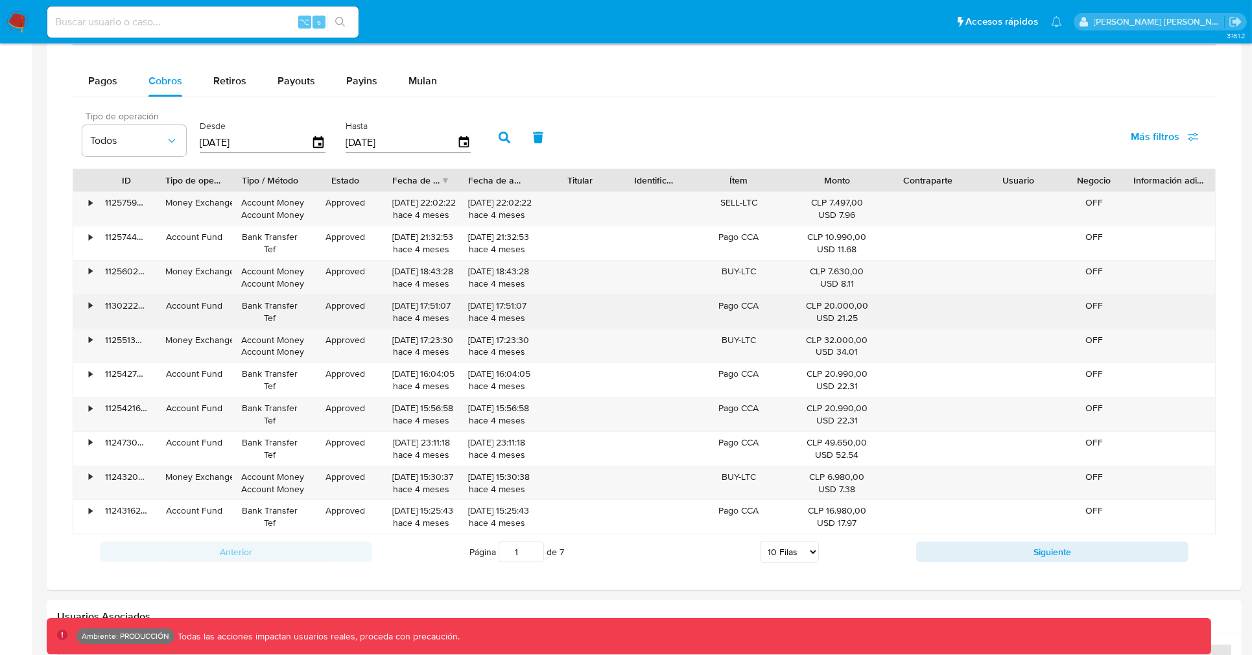
click at [317, 329] on div "Approved" at bounding box center [346, 312] width 76 height 34
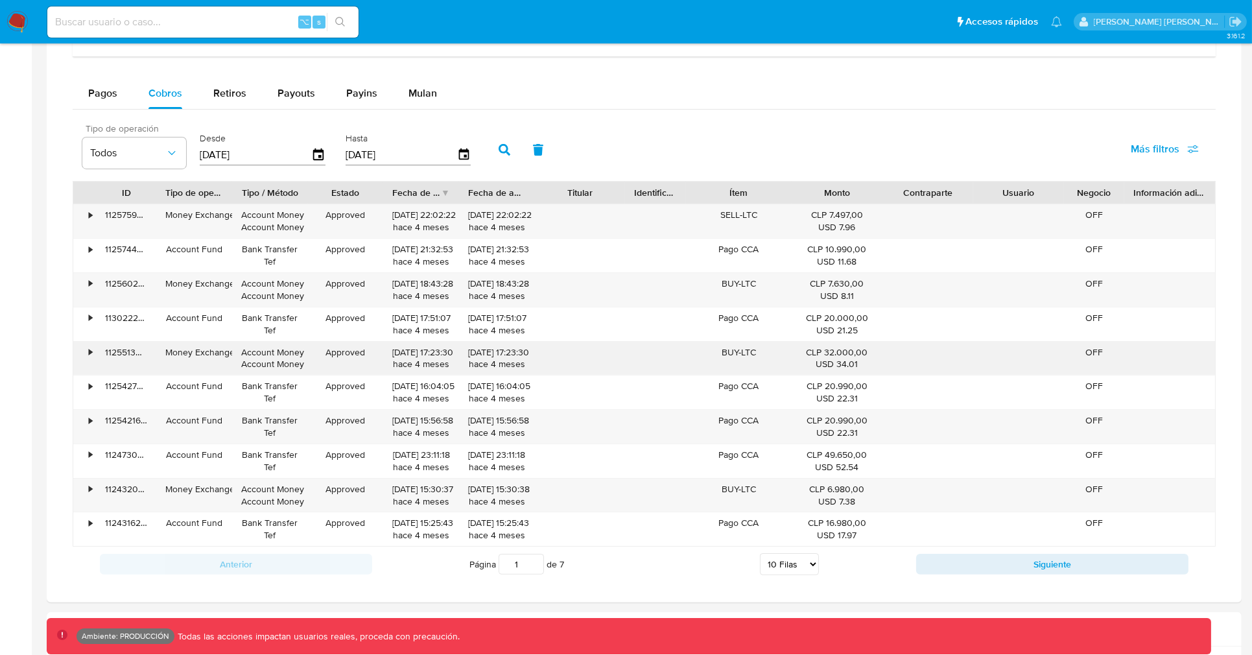
scroll to position [838, 0]
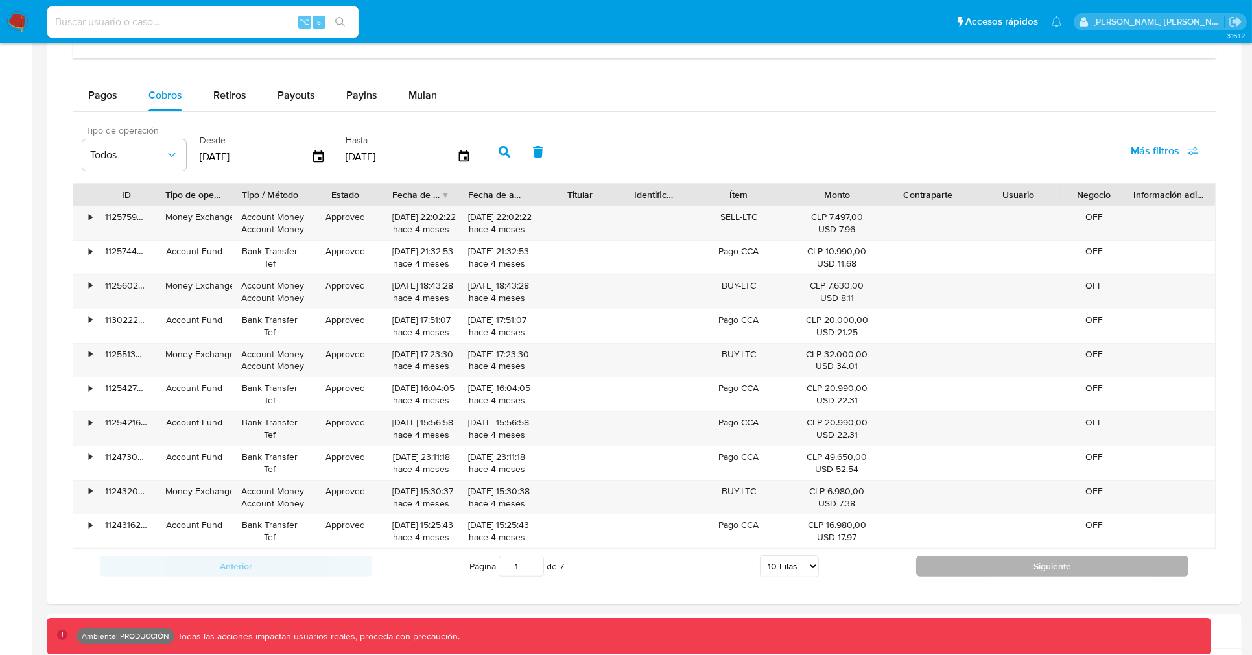
click at [978, 558] on button "Siguiente" at bounding box center [1052, 566] width 272 height 21
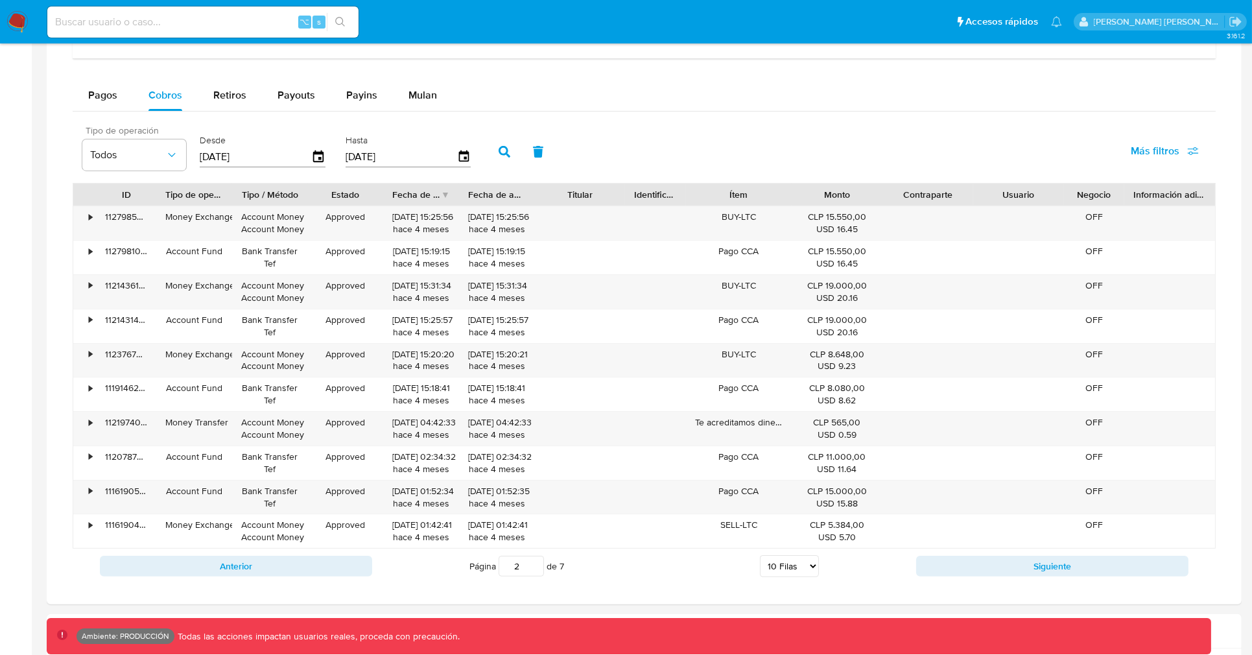
scroll to position [842, 0]
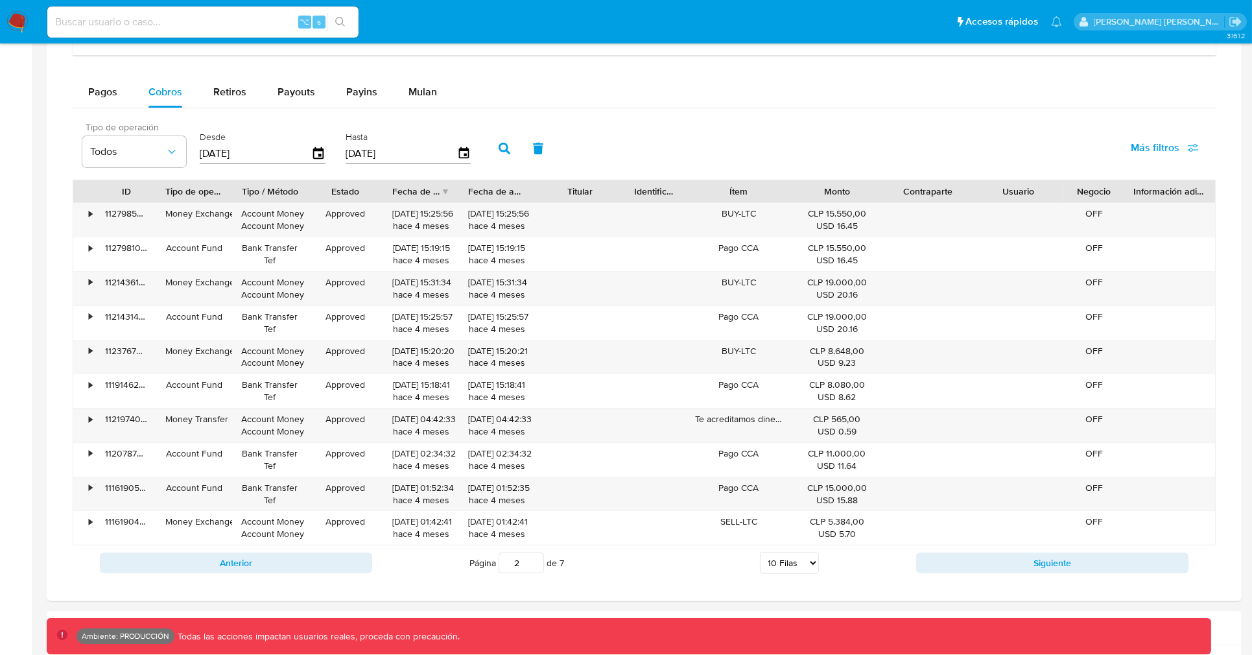
click at [917, 553] on div "Anterior Página 2 de 7 5 Filas 10 Filas 20 Filas 25 Filas 50 Filas 100 Filas Si…" at bounding box center [644, 562] width 1143 height 35
click at [918, 556] on button "Siguiente" at bounding box center [1052, 562] width 272 height 21
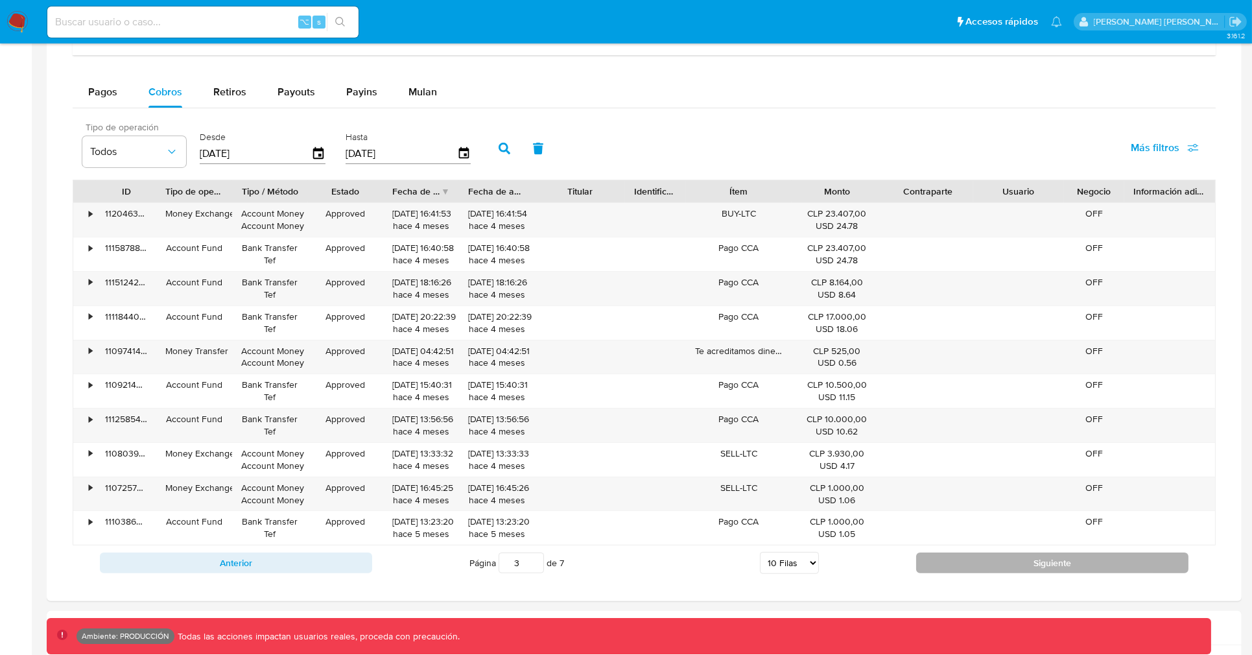
click at [974, 565] on button "Siguiente" at bounding box center [1052, 562] width 272 height 21
click at [1002, 566] on button "Siguiente" at bounding box center [1052, 562] width 272 height 21
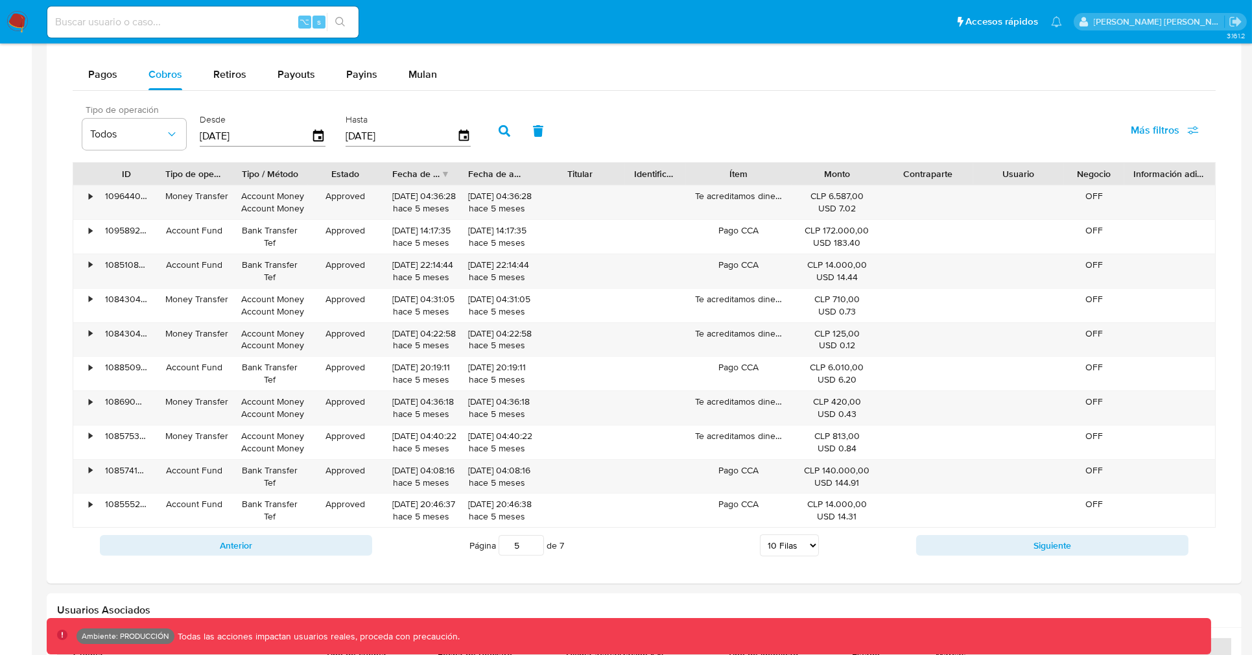
scroll to position [858, 0]
click at [985, 547] on button "Siguiente" at bounding box center [1052, 546] width 272 height 21
type input "6"
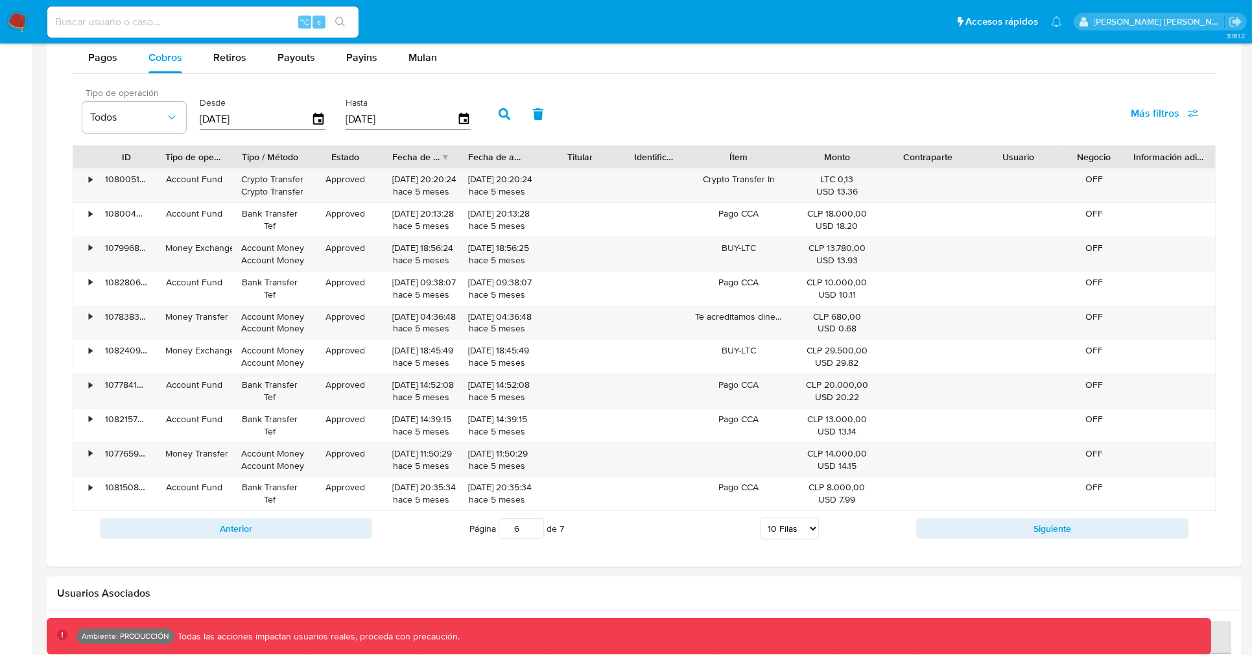
scroll to position [878, 0]
click at [103, 61] on span "Pagos" at bounding box center [102, 55] width 29 height 15
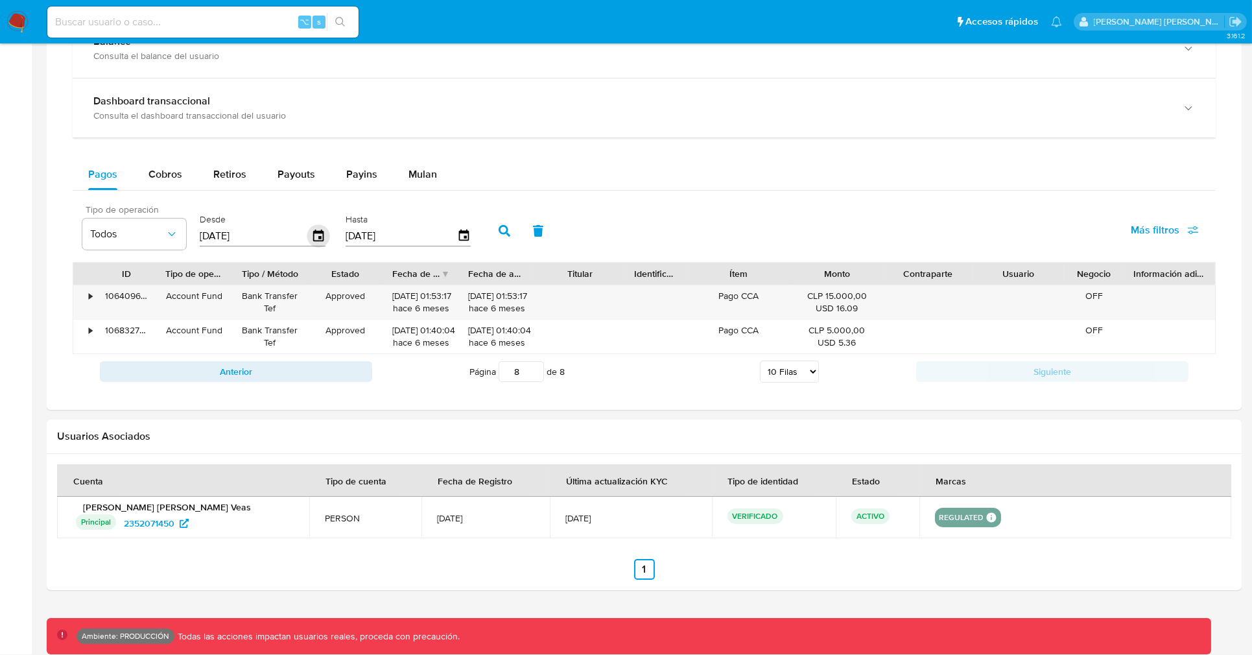
click at [314, 239] on icon "button" at bounding box center [318, 236] width 10 height 12
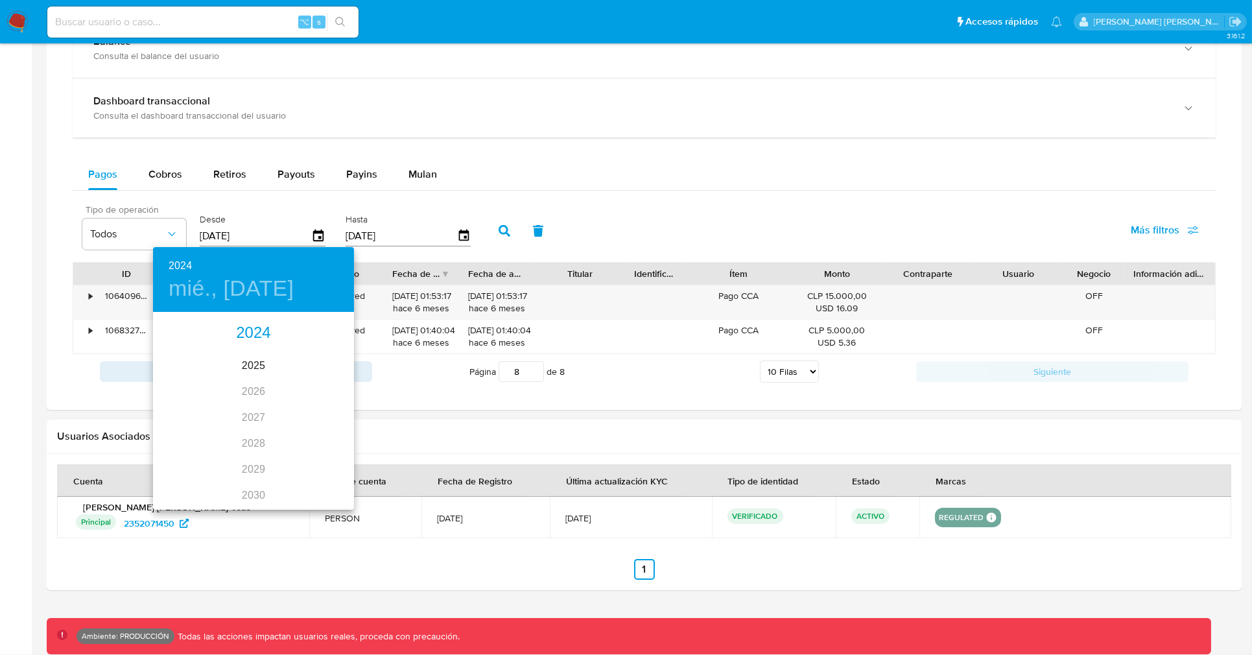
click at [265, 334] on div "2024" at bounding box center [253, 333] width 201 height 26
click at [311, 425] on div "sep." at bounding box center [320, 435] width 67 height 49
click at [224, 468] on p "25" at bounding box center [227, 473] width 10 height 13
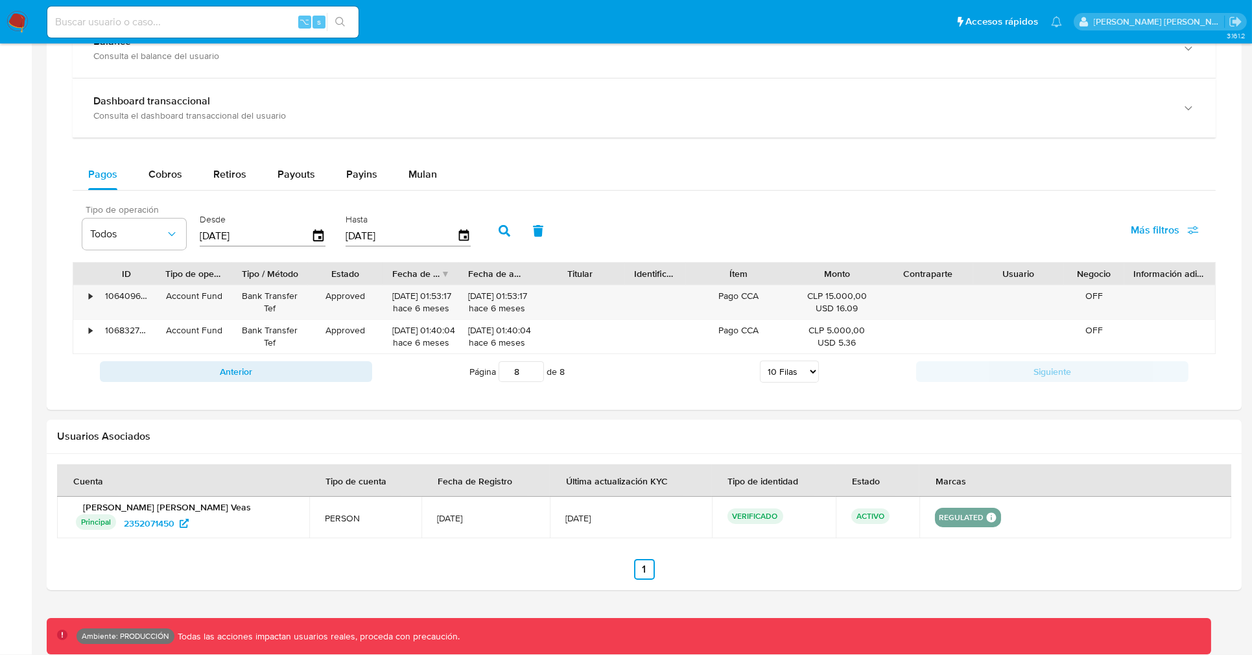
click at [488, 224] on button "button" at bounding box center [505, 230] width 34 height 31
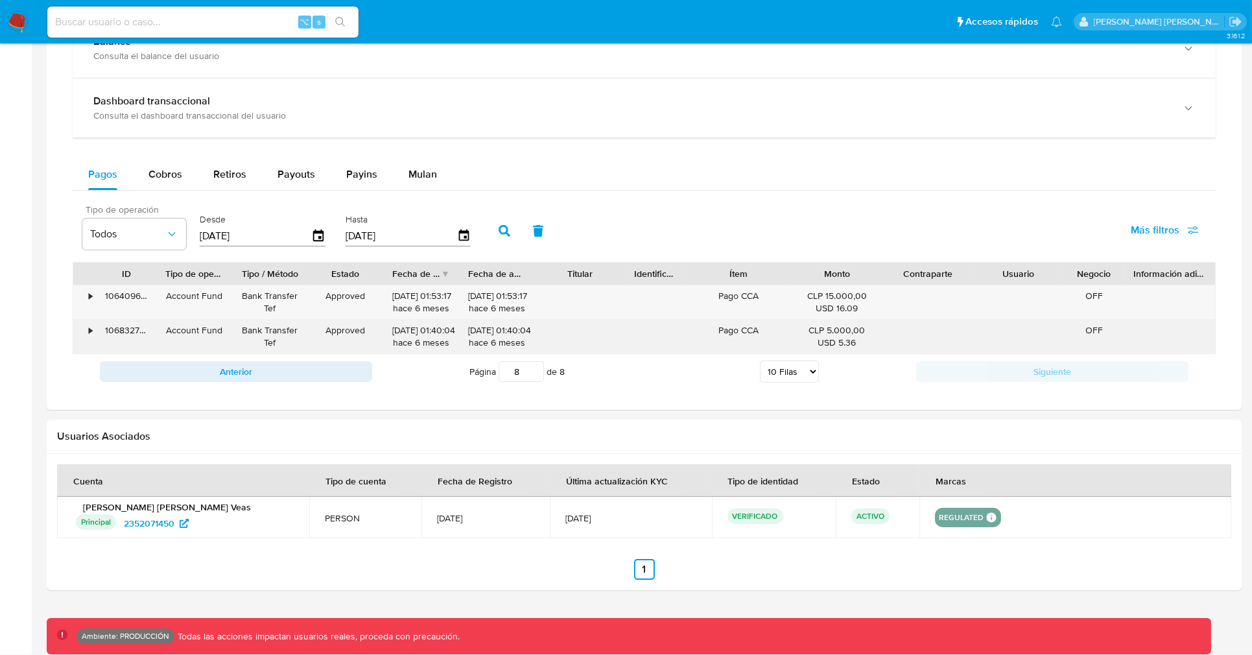
click at [92, 335] on div "•" at bounding box center [90, 330] width 3 height 12
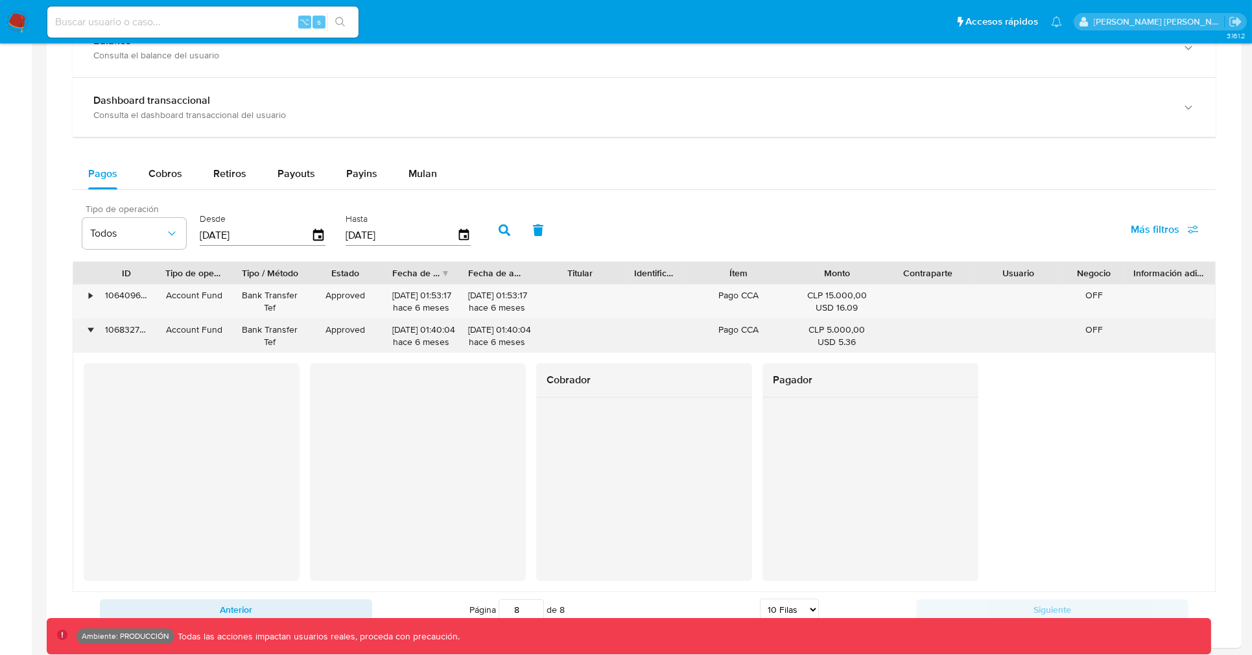
click at [92, 335] on div "•" at bounding box center [84, 336] width 23 height 34
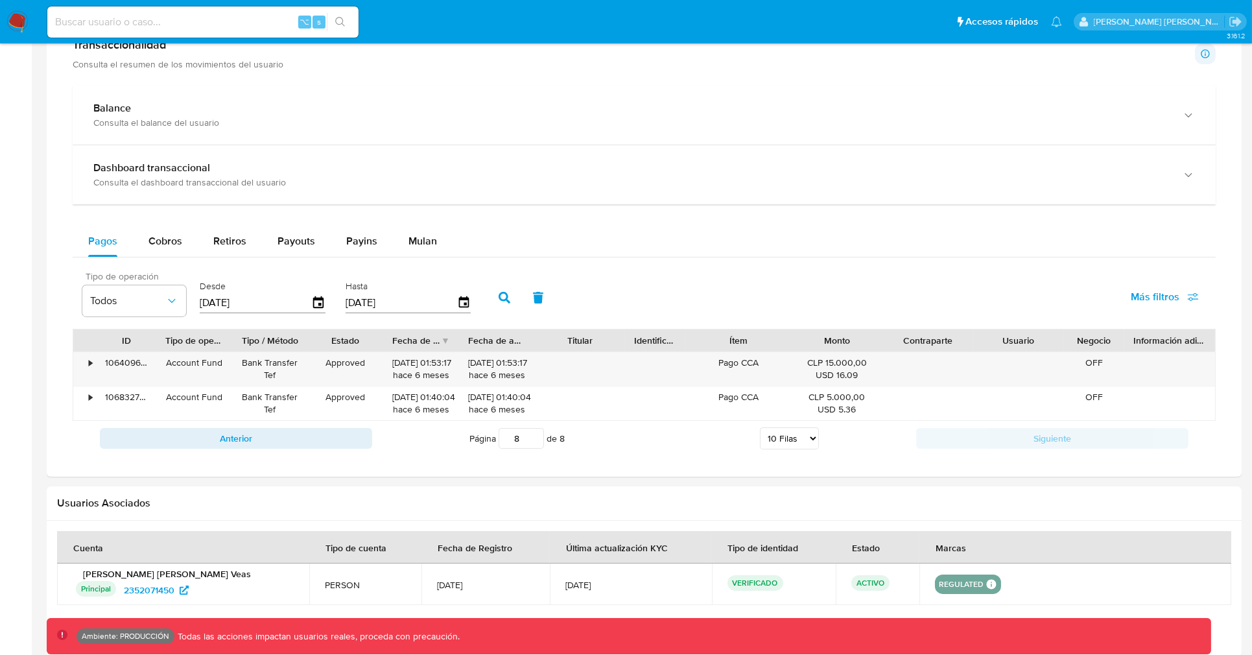
scroll to position [690, 0]
